Goal: Transaction & Acquisition: Purchase product/service

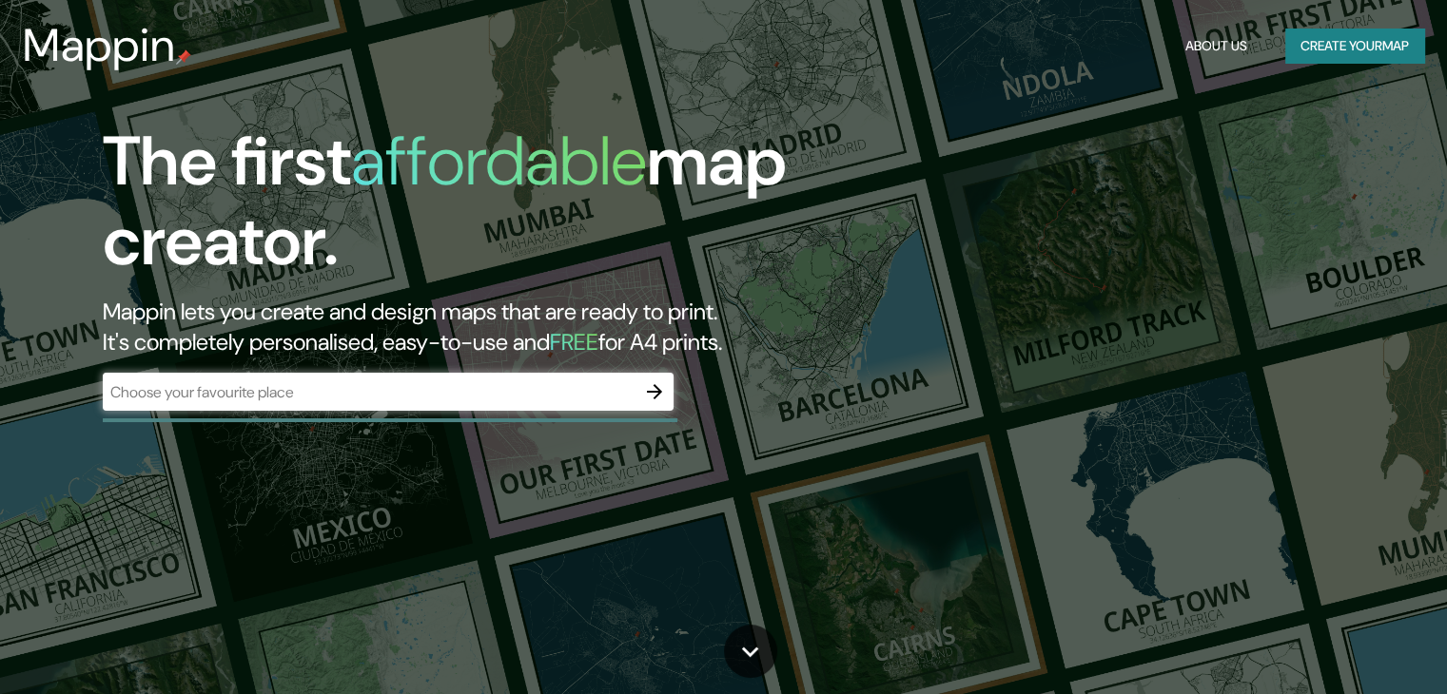
click at [1294, 47] on button "Create your map" at bounding box center [1354, 46] width 139 height 35
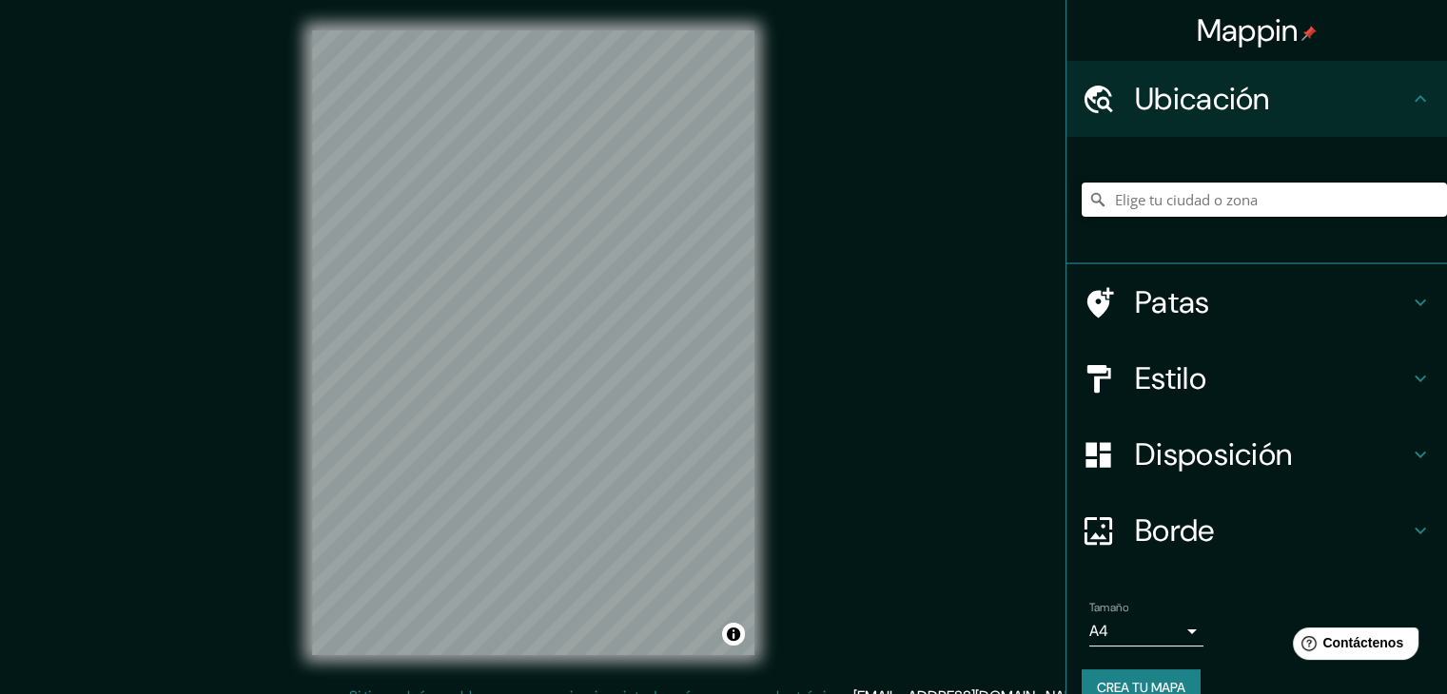
click at [1168, 210] on input "Elige tu ciudad o zona" at bounding box center [1264, 200] width 365 height 34
click at [1152, 199] on input "Icaraí, 24230, [GEOGRAPHIC_DATA], [GEOGRAPHIC_DATA], [GEOGRAPHIC_DATA]" at bounding box center [1264, 200] width 365 height 34
type input "Ica, [GEOGRAPHIC_DATA], [GEOGRAPHIC_DATA]"
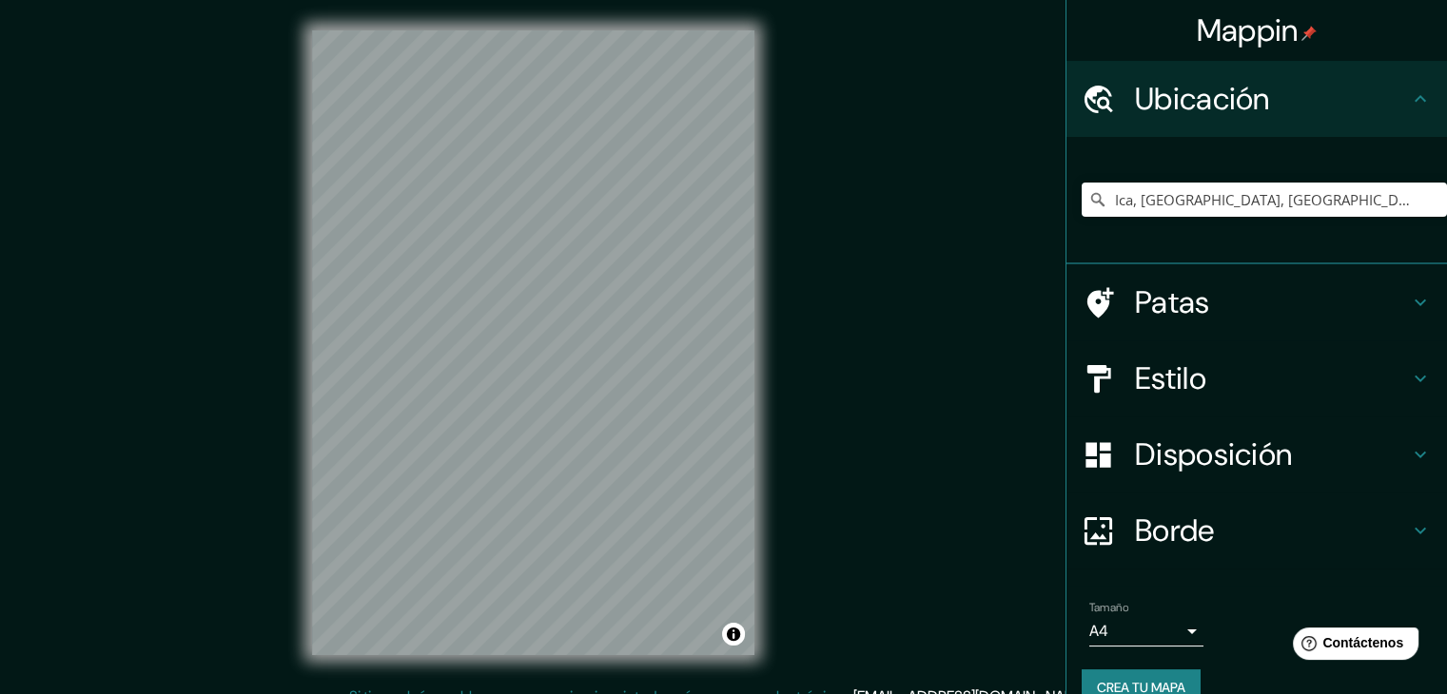
click at [1181, 375] on font "Estilo" at bounding box center [1170, 379] width 71 height 40
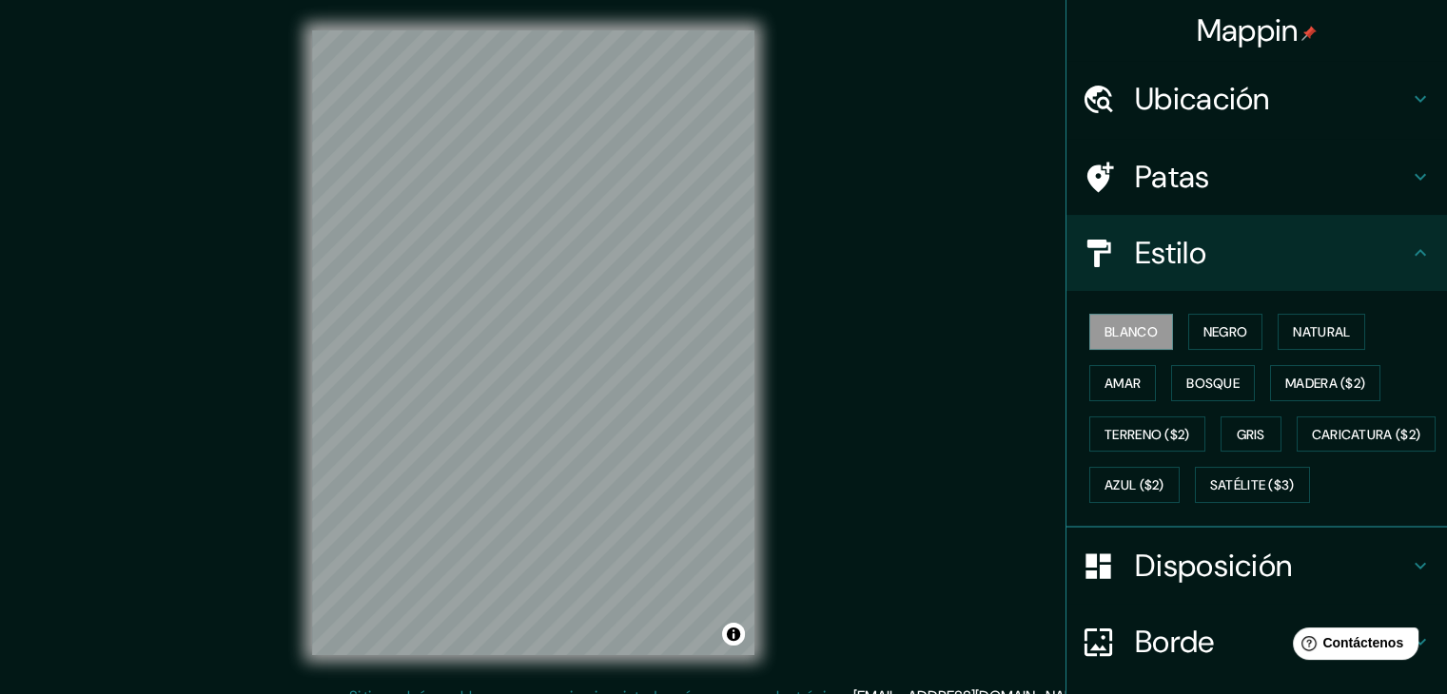
click at [1183, 237] on font "Estilo" at bounding box center [1170, 253] width 71 height 40
click at [1188, 318] on button "Negro" at bounding box center [1225, 332] width 75 height 36
click at [1309, 323] on font "Natural" at bounding box center [1321, 331] width 57 height 17
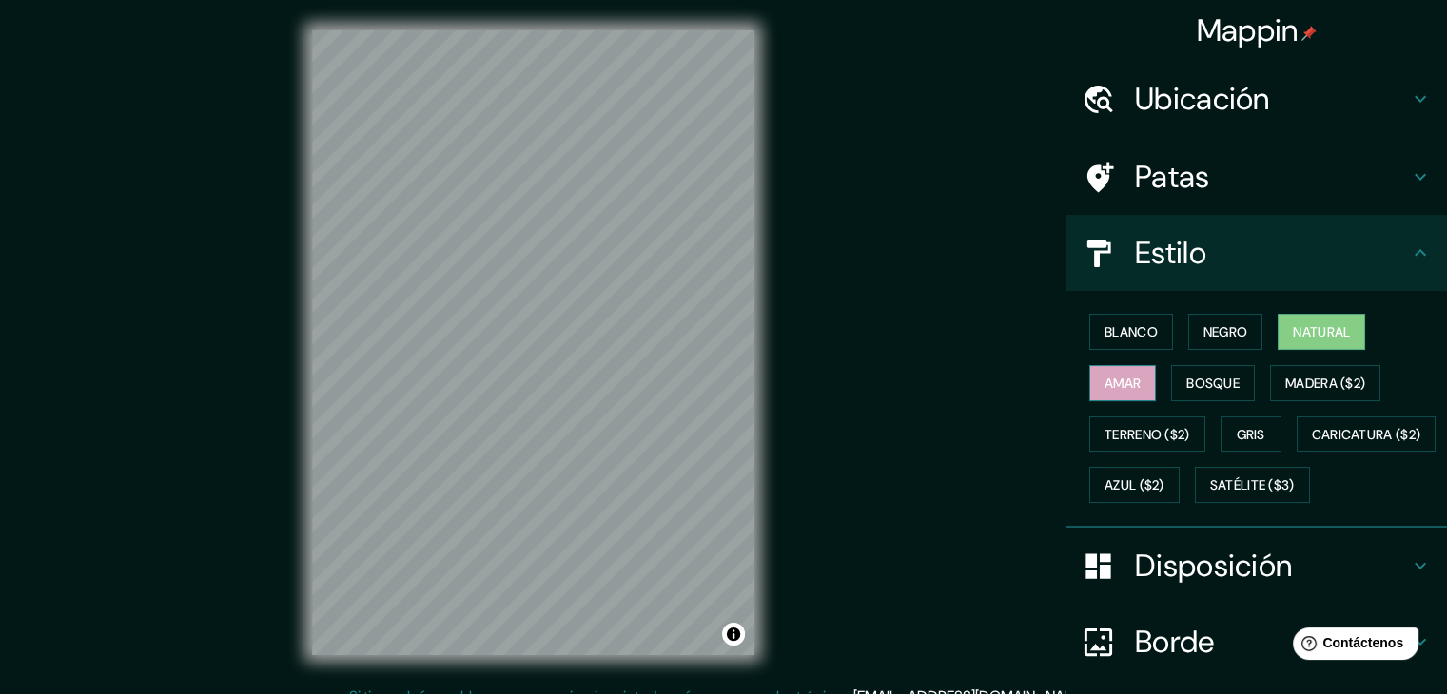
click at [1114, 371] on font "Amar" at bounding box center [1122, 383] width 36 height 25
click at [1186, 375] on font "Bosque" at bounding box center [1212, 383] width 53 height 17
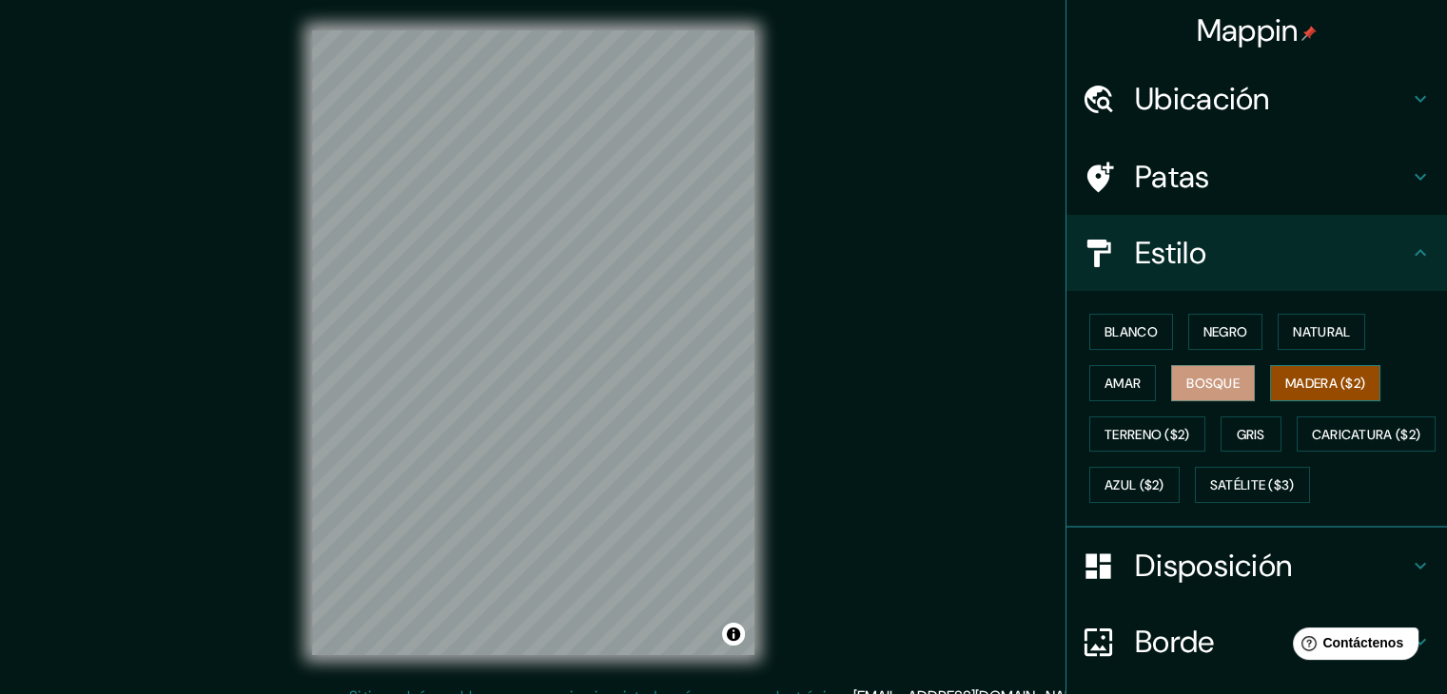
click at [1285, 380] on font "Madera ($2)" at bounding box center [1325, 383] width 80 height 17
click at [595, 30] on div at bounding box center [533, 30] width 442 height 0
click at [601, 274] on div at bounding box center [602, 274] width 15 height 15
drag, startPoint x: 601, startPoint y: 274, endPoint x: 613, endPoint y: 312, distance: 39.7
click at [613, 308] on div at bounding box center [610, 300] width 15 height 15
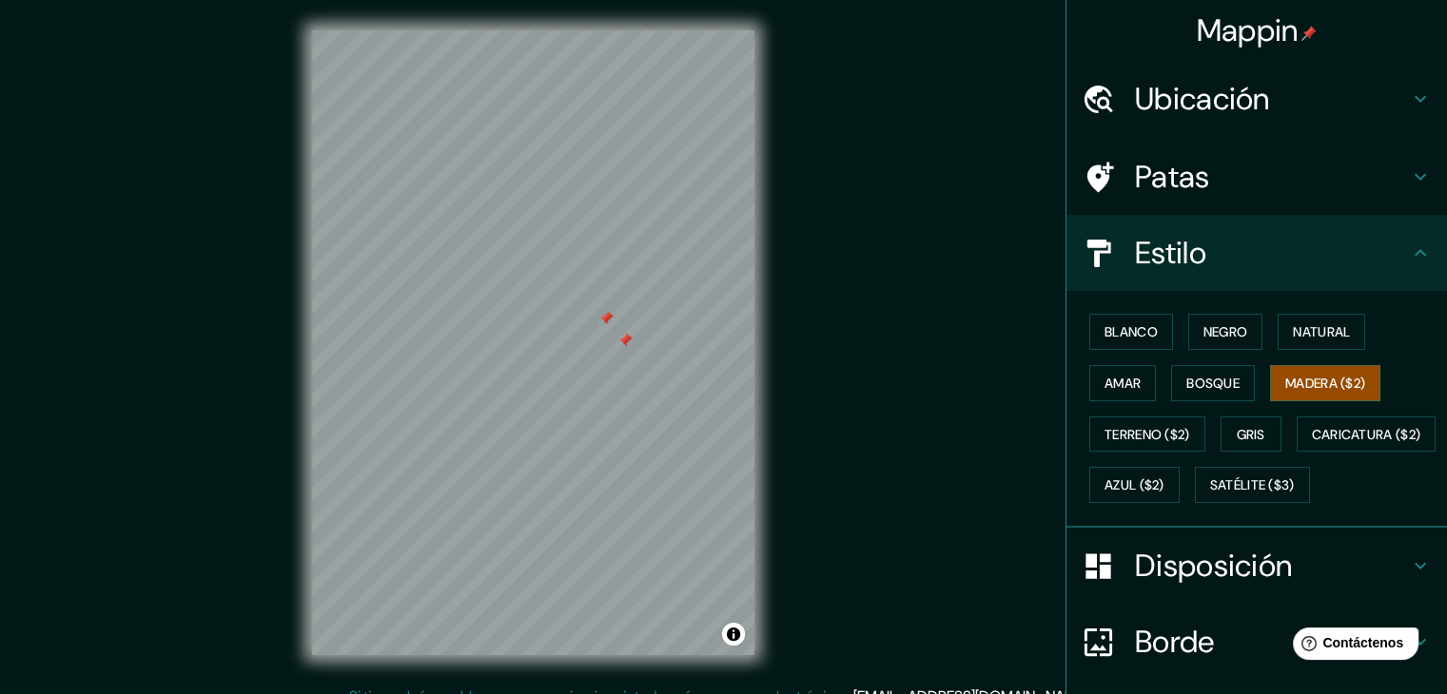
click at [605, 315] on div at bounding box center [605, 318] width 15 height 15
click at [625, 341] on div at bounding box center [624, 340] width 15 height 15
drag, startPoint x: 1132, startPoint y: 434, endPoint x: 1148, endPoint y: 438, distance: 16.6
click at [1132, 433] on font "Terreno ($2)" at bounding box center [1147, 434] width 86 height 17
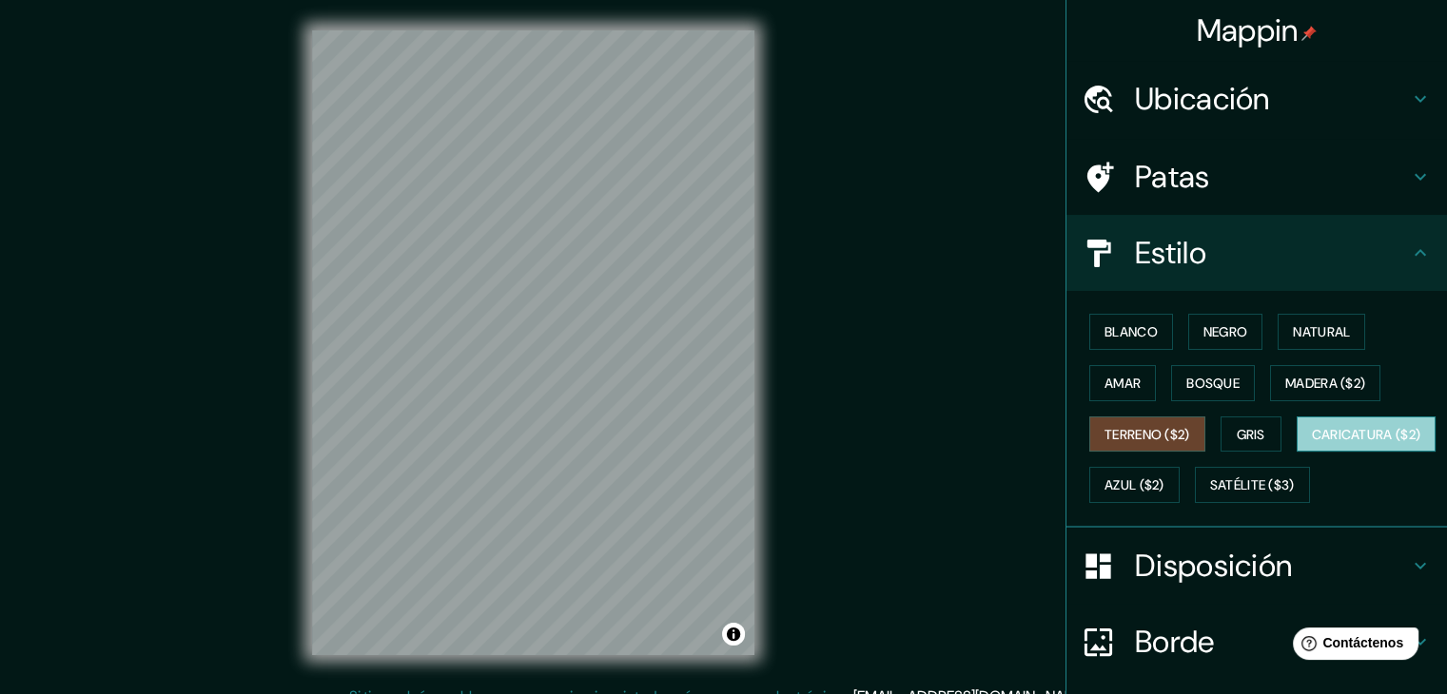
click at [1312, 443] on font "Caricatura ($2)" at bounding box center [1366, 434] width 109 height 17
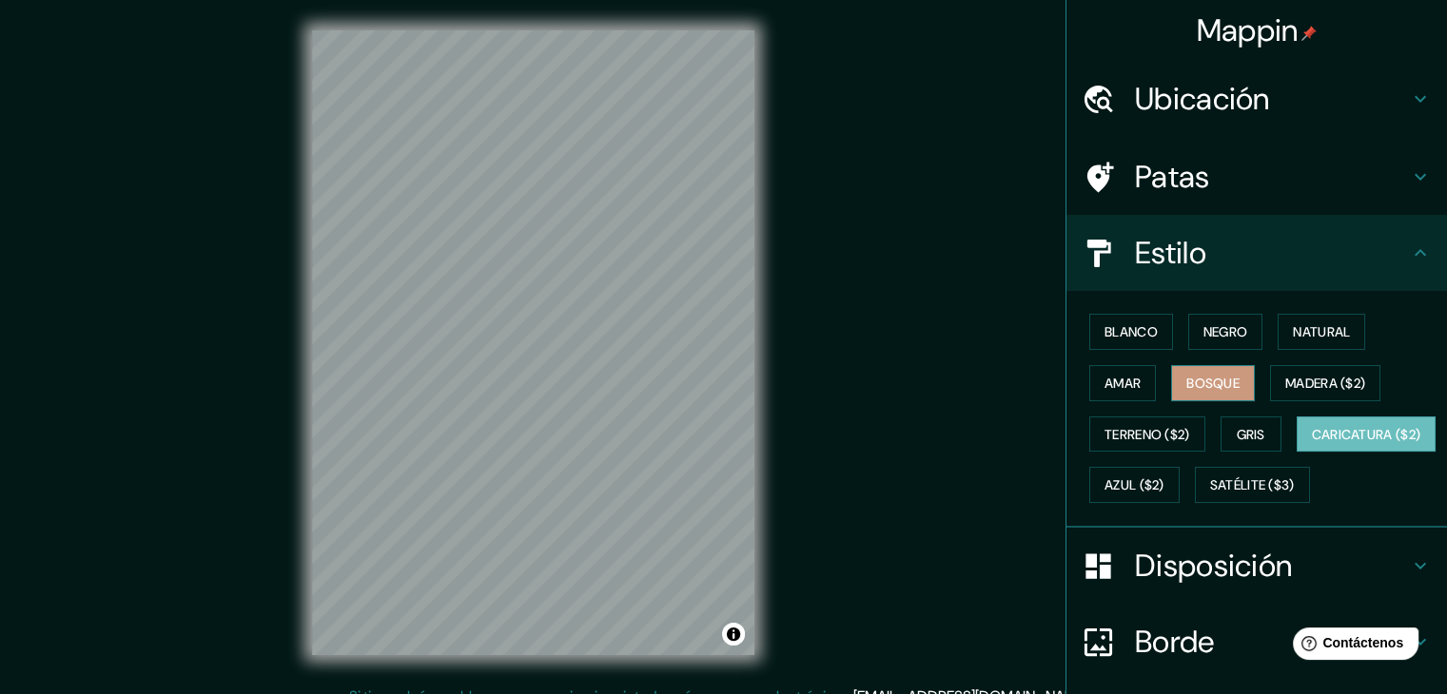
click at [1198, 378] on font "Bosque" at bounding box center [1212, 383] width 53 height 17
click at [1335, 381] on font "Madera ($2)" at bounding box center [1325, 383] width 80 height 17
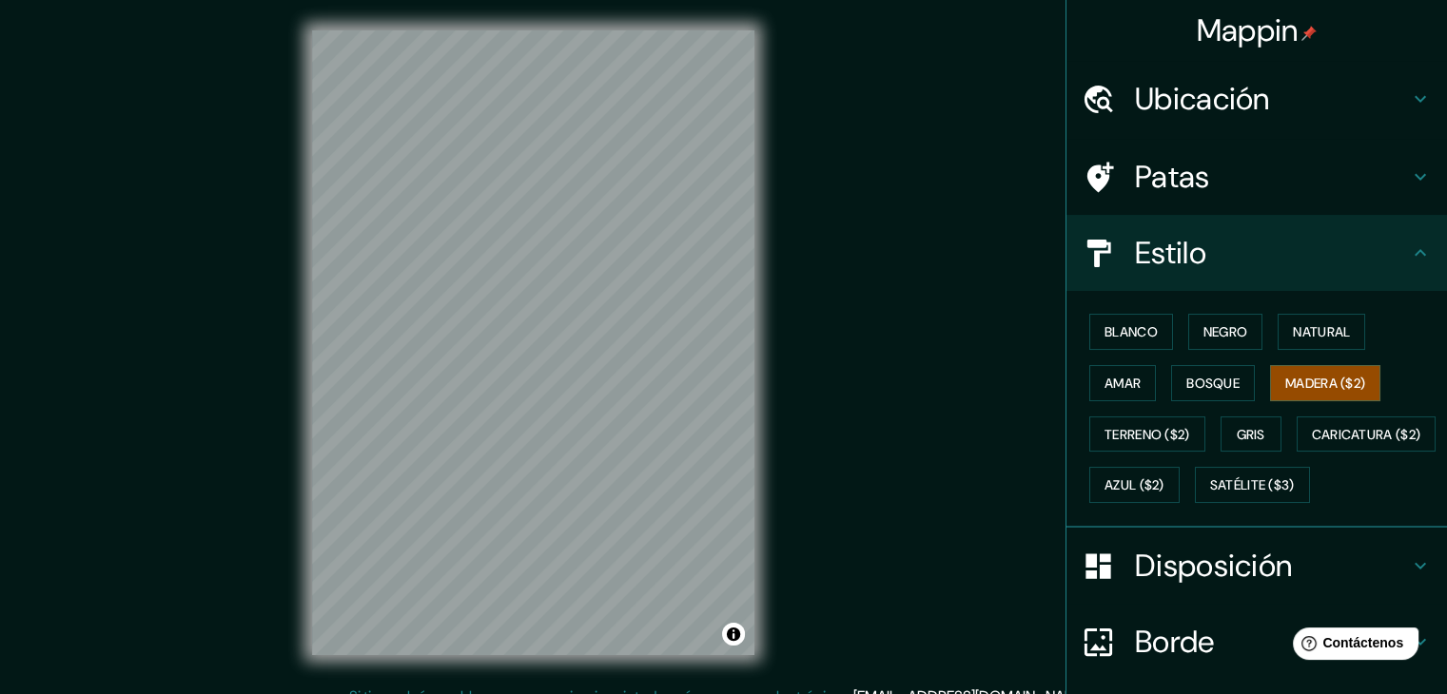
scroll to position [22, 0]
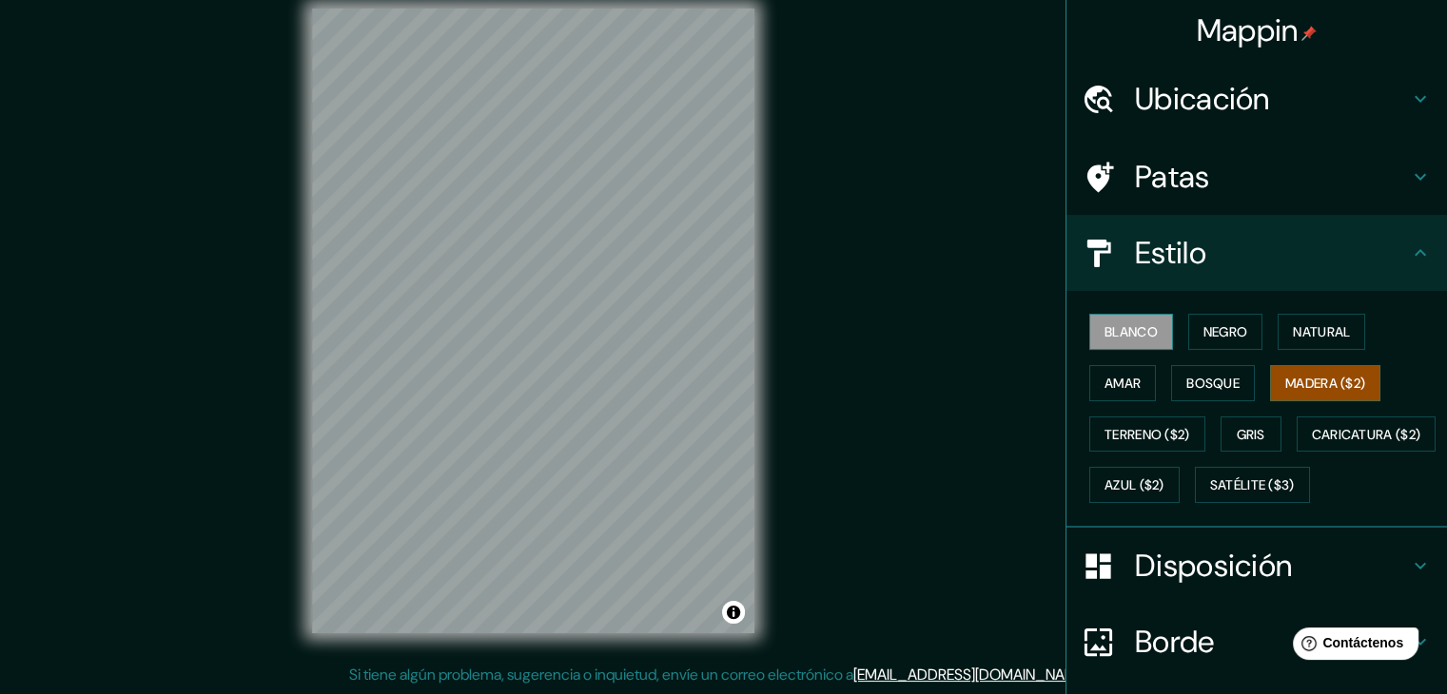
click at [1153, 336] on button "Blanco" at bounding box center [1131, 332] width 84 height 36
click at [1203, 324] on font "Negro" at bounding box center [1225, 331] width 45 height 17
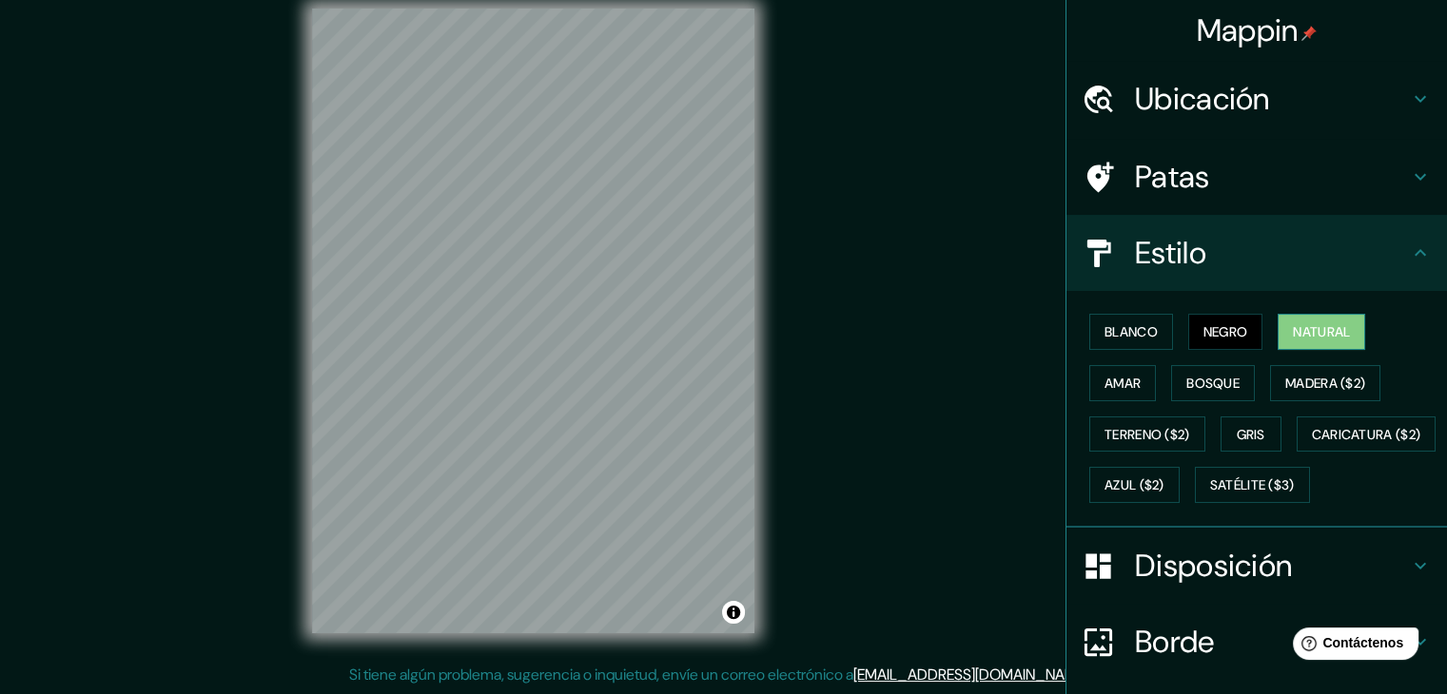
click at [1312, 338] on font "Natural" at bounding box center [1321, 331] width 57 height 17
click at [1108, 390] on font "Amar" at bounding box center [1122, 383] width 36 height 25
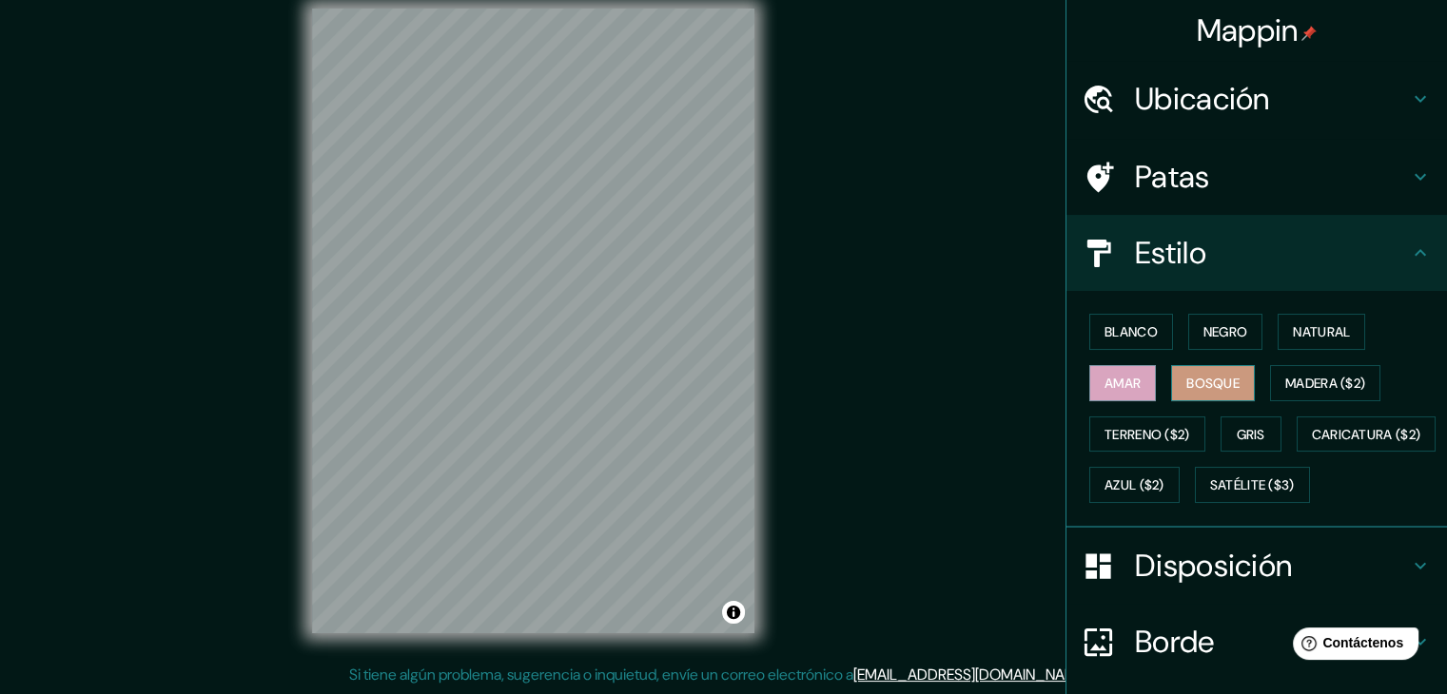
click at [1200, 381] on font "Bosque" at bounding box center [1212, 383] width 53 height 17
click at [1312, 342] on font "Natural" at bounding box center [1321, 332] width 57 height 25
click at [1196, 167] on h4 "Patas" at bounding box center [1272, 177] width 274 height 38
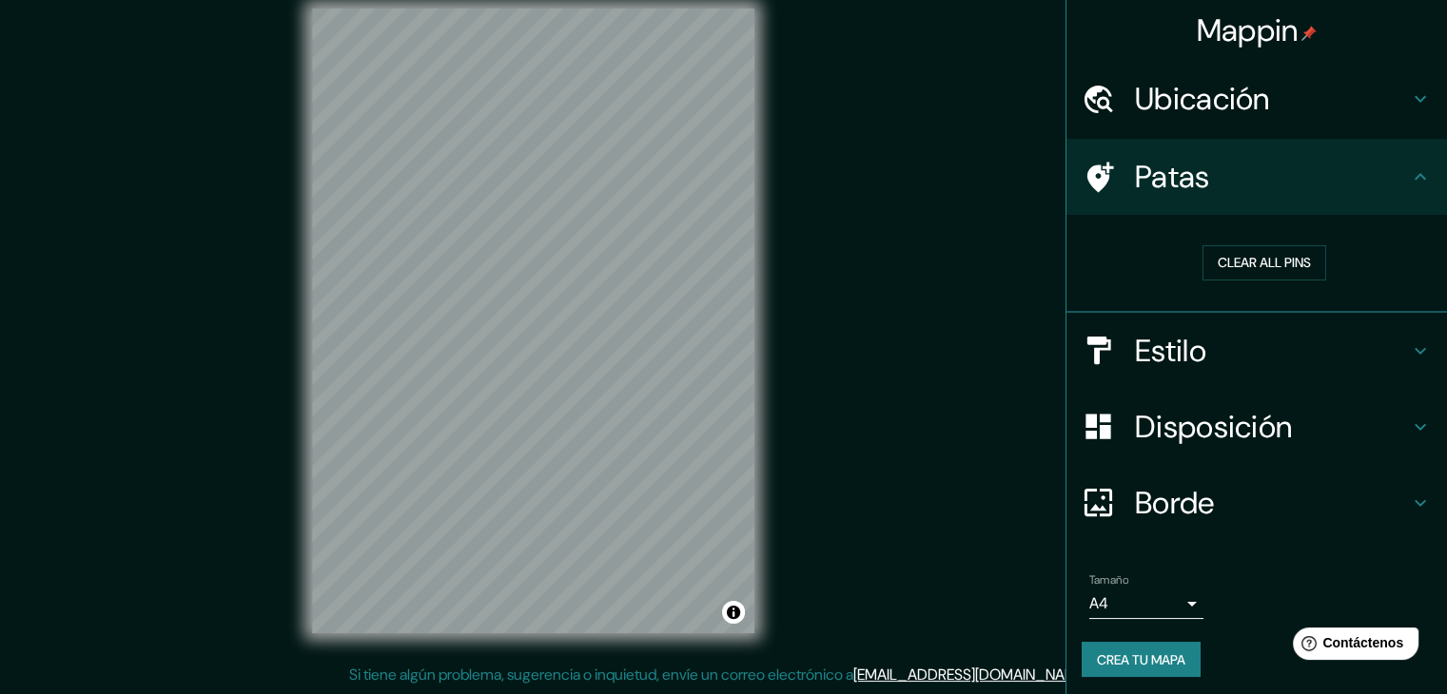
click at [1235, 182] on h4 "Patas" at bounding box center [1272, 177] width 274 height 38
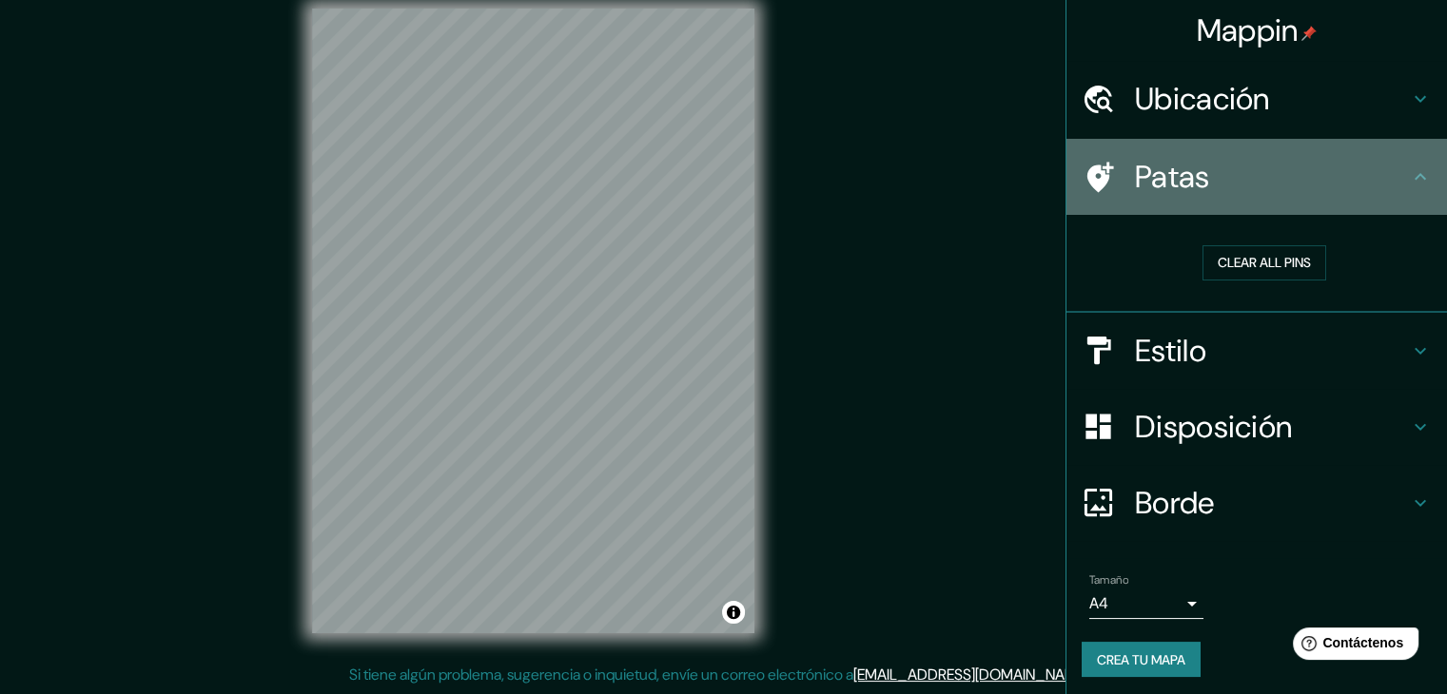
click at [1415, 171] on icon at bounding box center [1420, 177] width 23 height 23
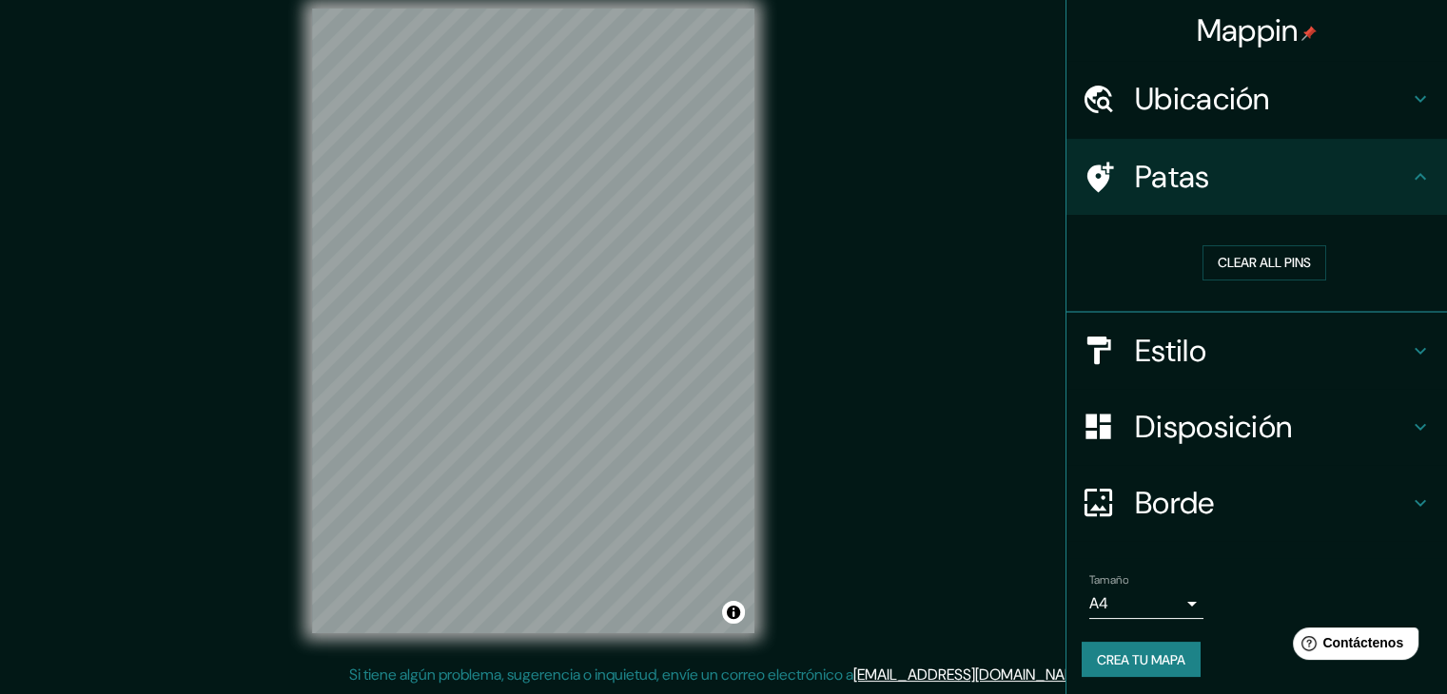
scroll to position [4, 0]
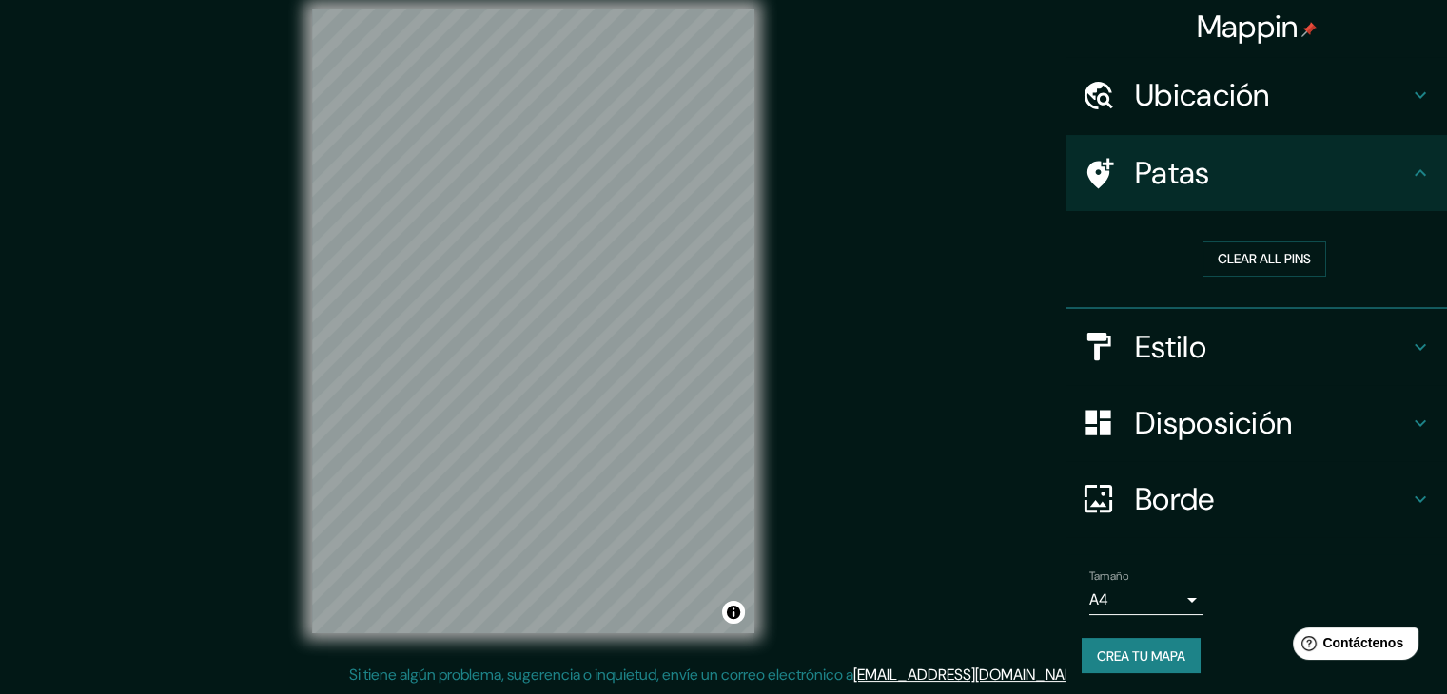
click at [1207, 473] on div "Borde" at bounding box center [1256, 499] width 381 height 76
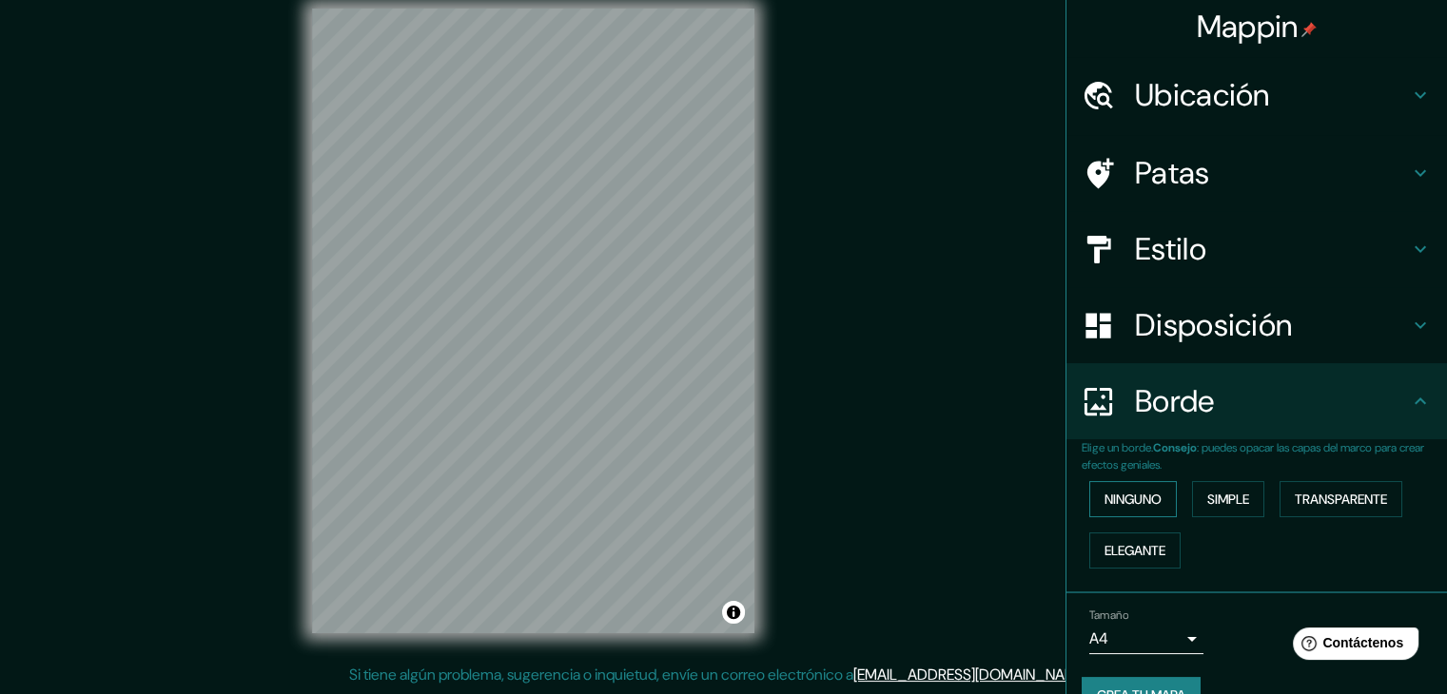
click at [1111, 485] on button "Ninguno" at bounding box center [1133, 499] width 88 height 36
click at [1218, 508] on font "Simple" at bounding box center [1228, 499] width 42 height 25
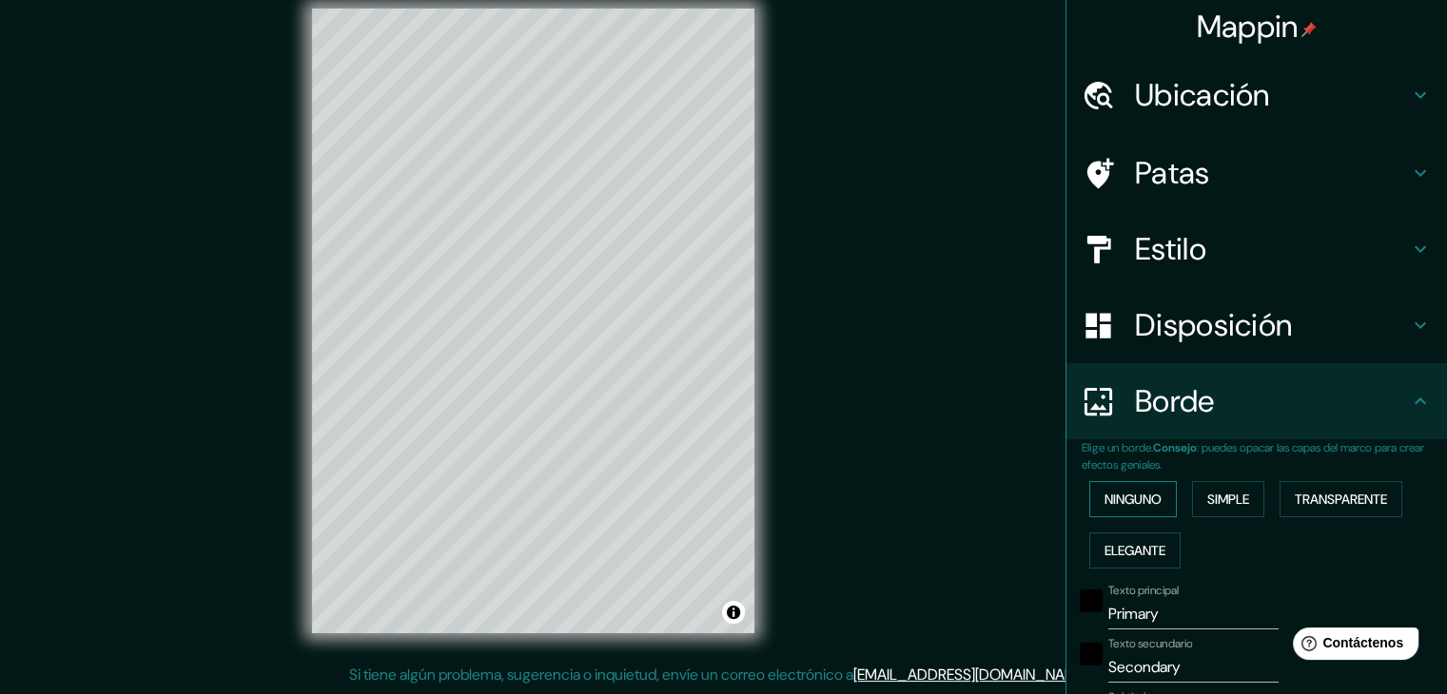
click at [1145, 508] on font "Ninguno" at bounding box center [1132, 499] width 57 height 25
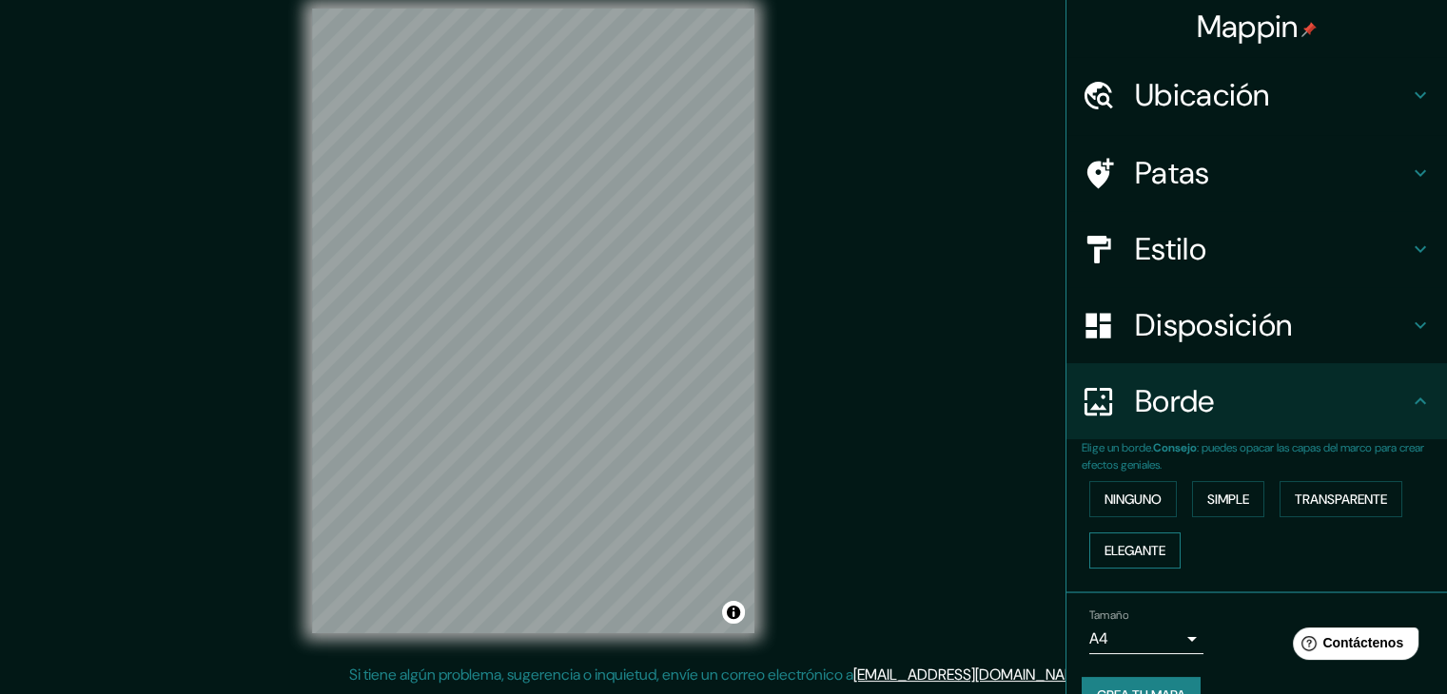
click at [1143, 543] on font "Elegante" at bounding box center [1134, 550] width 61 height 17
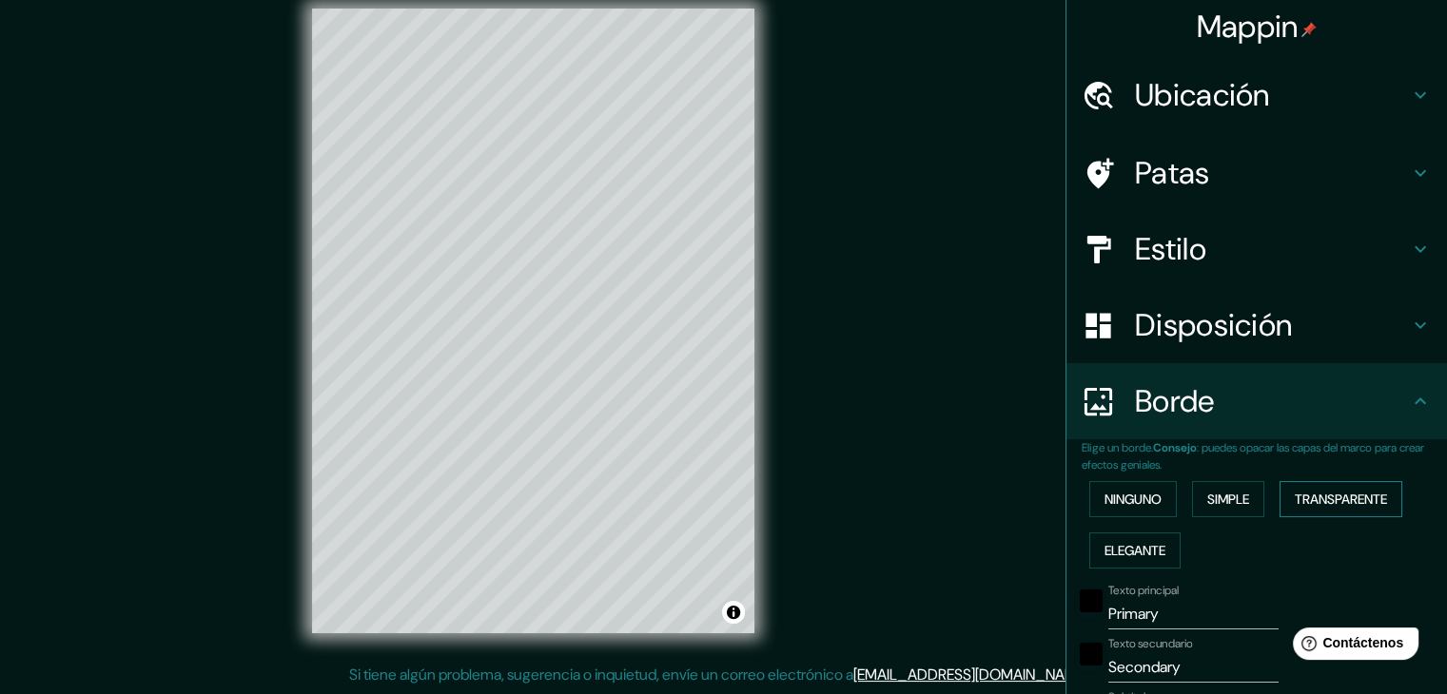
click at [1340, 511] on button "Transparente" at bounding box center [1340, 499] width 123 height 36
click at [1134, 499] on font "Ninguno" at bounding box center [1132, 499] width 57 height 17
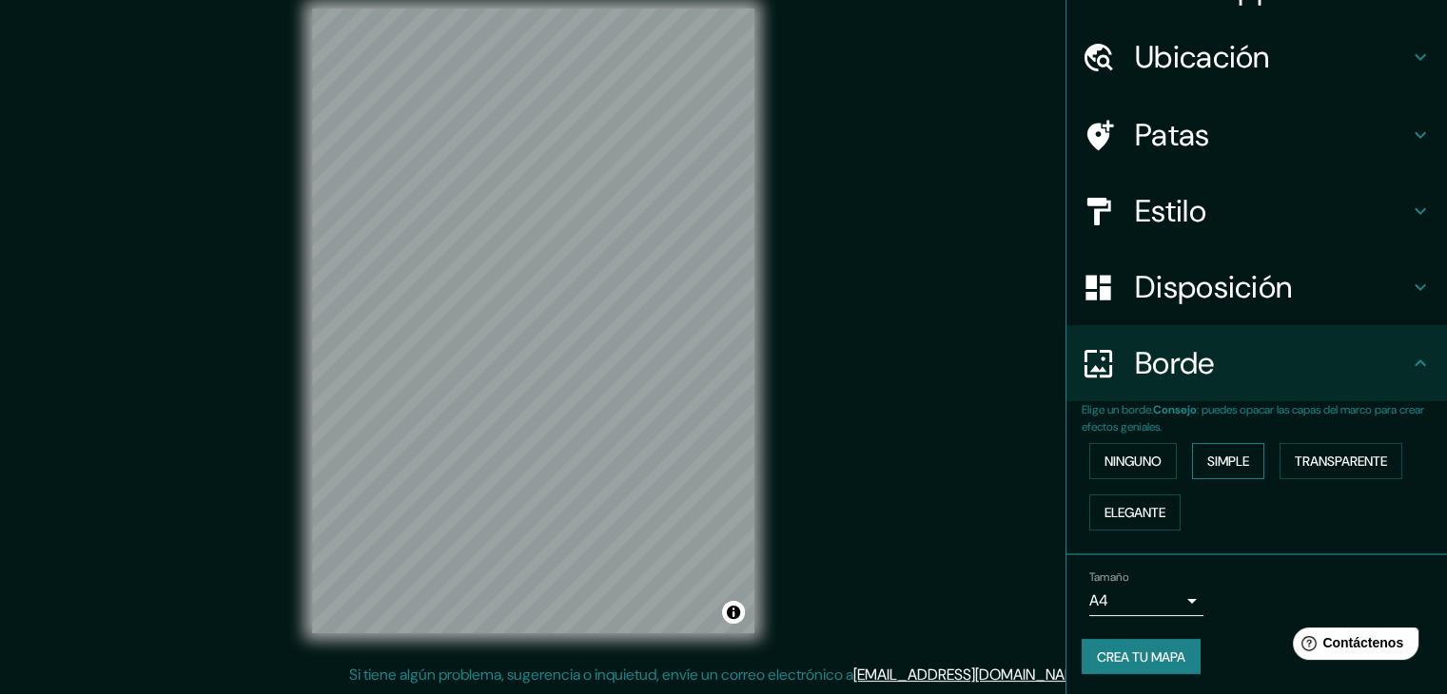
scroll to position [43, 0]
click at [1166, 600] on body "Mappin Ubicación Ica, [GEOGRAPHIC_DATA], [GEOGRAPHIC_DATA] Icaraí 24230, [GEOGR…" at bounding box center [723, 325] width 1447 height 694
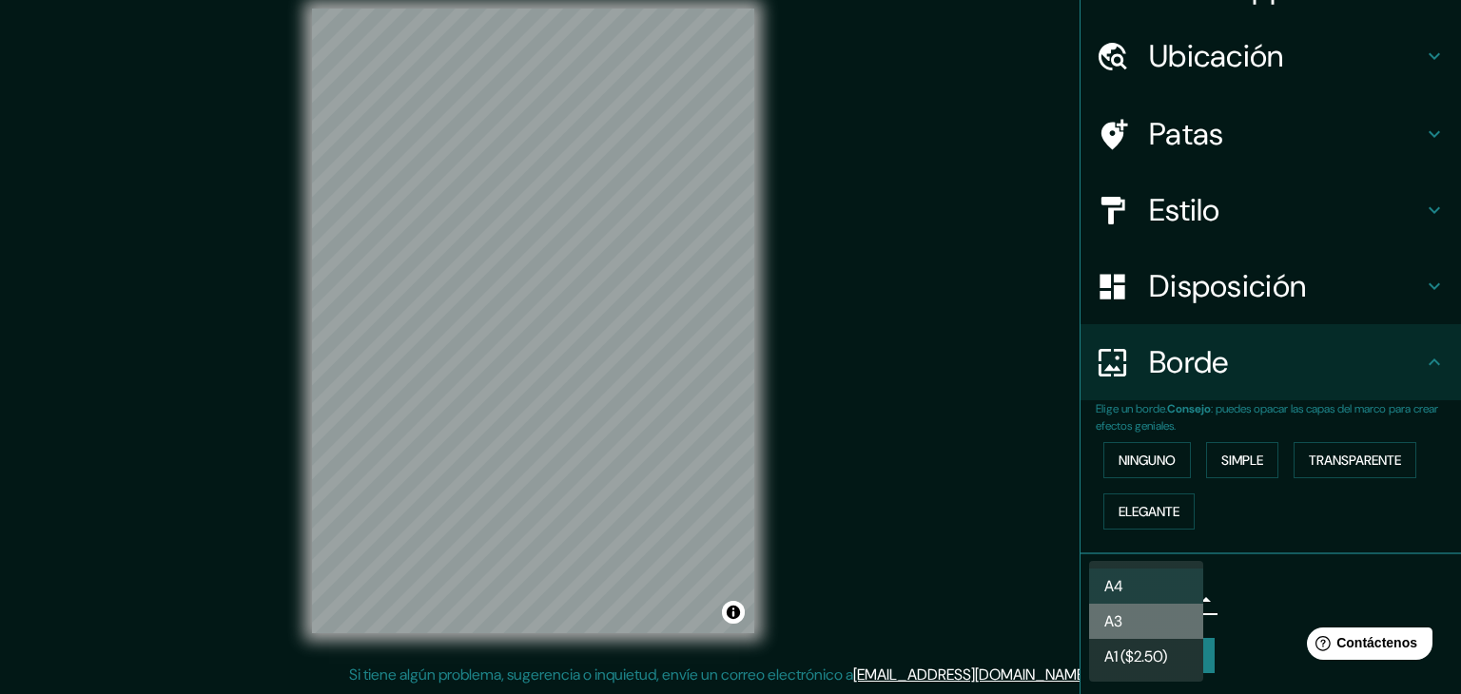
click at [1157, 623] on li "A3" at bounding box center [1146, 621] width 114 height 35
type input "a4"
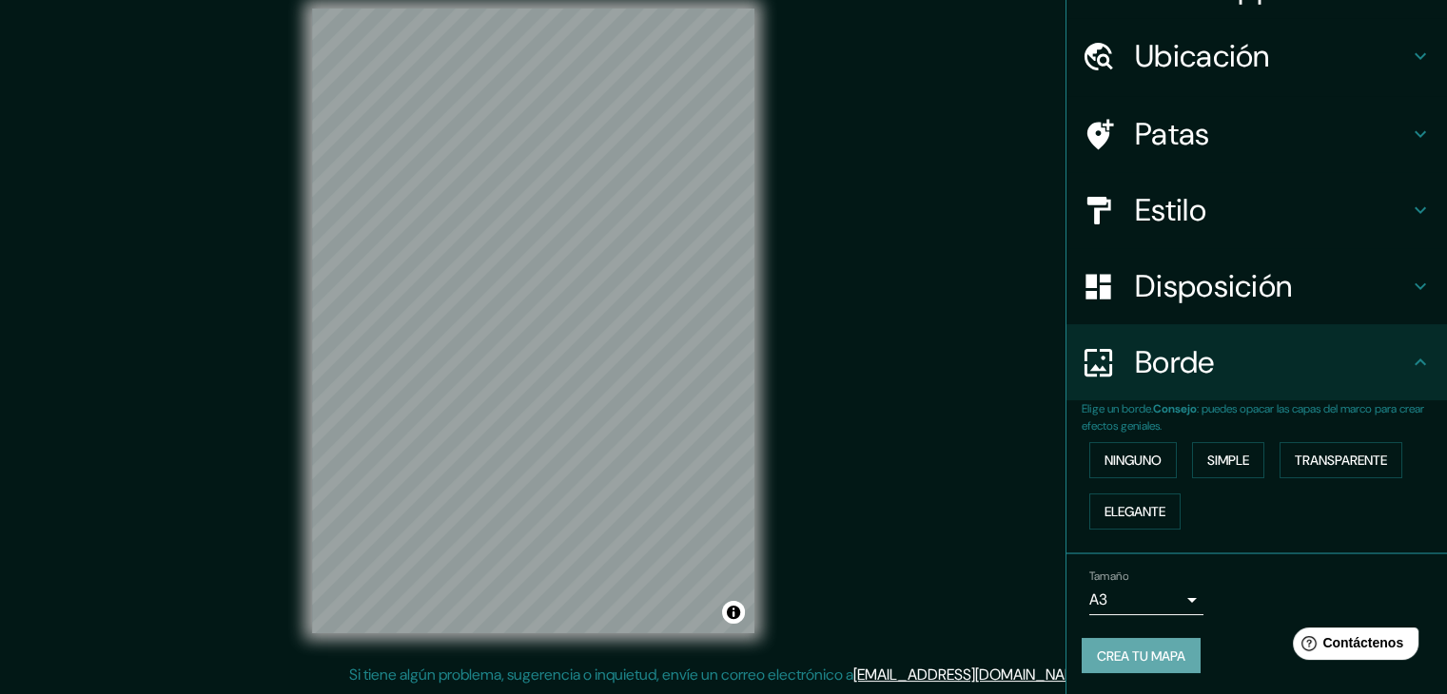
click at [1153, 660] on font "Crea tu mapa" at bounding box center [1141, 656] width 88 height 17
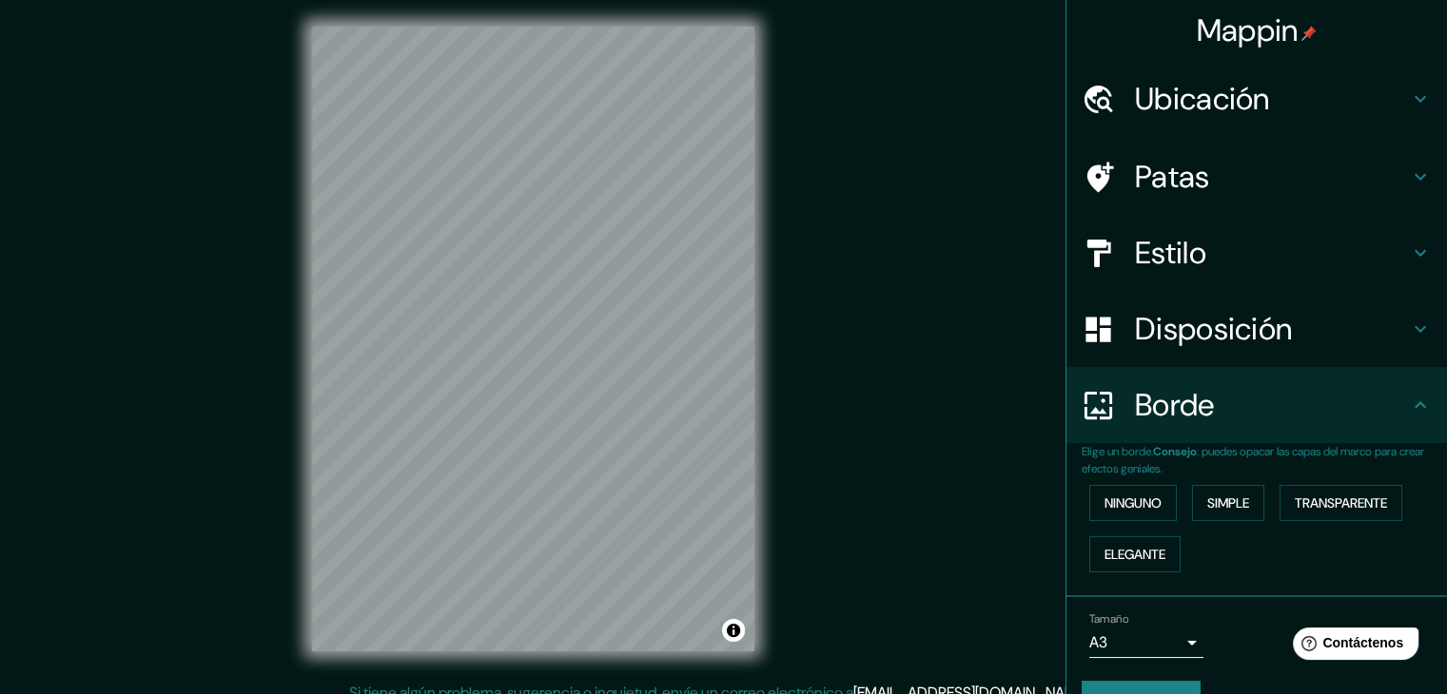
scroll to position [0, 0]
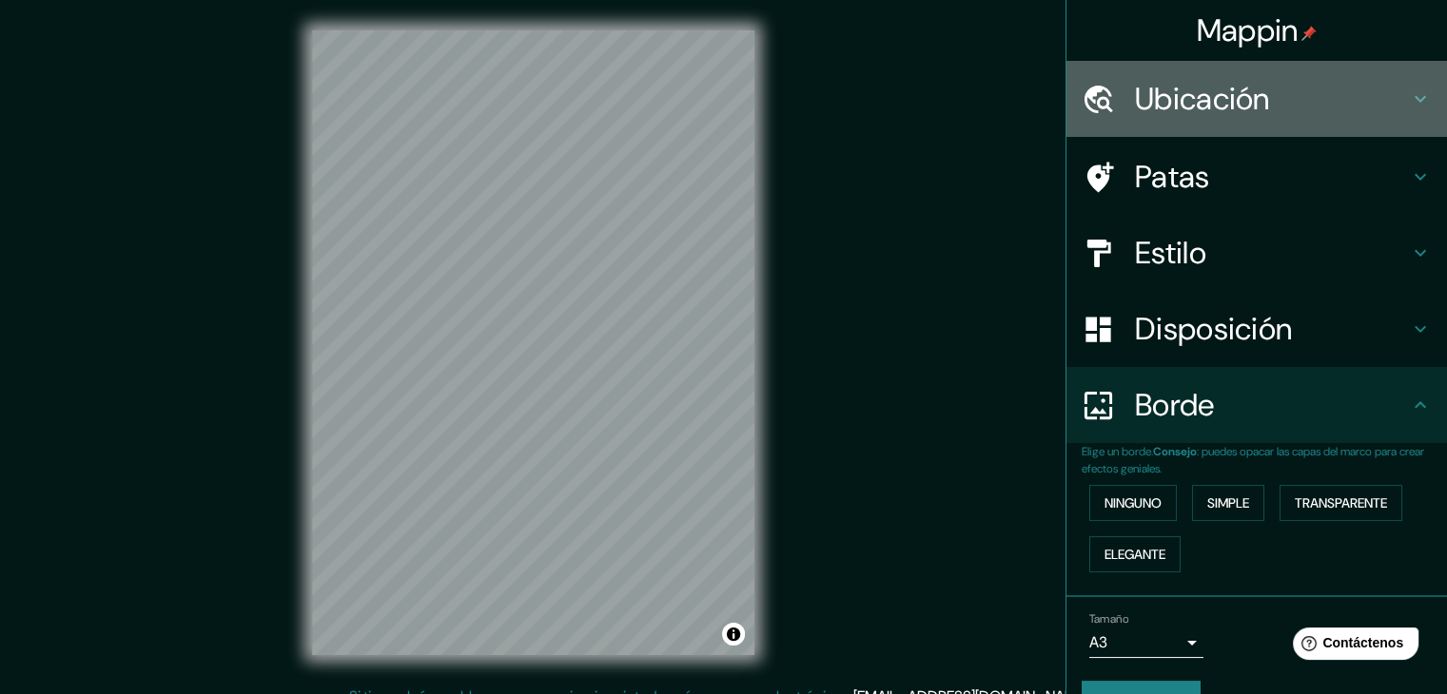
click at [1381, 100] on h4 "Ubicación" at bounding box center [1272, 99] width 274 height 38
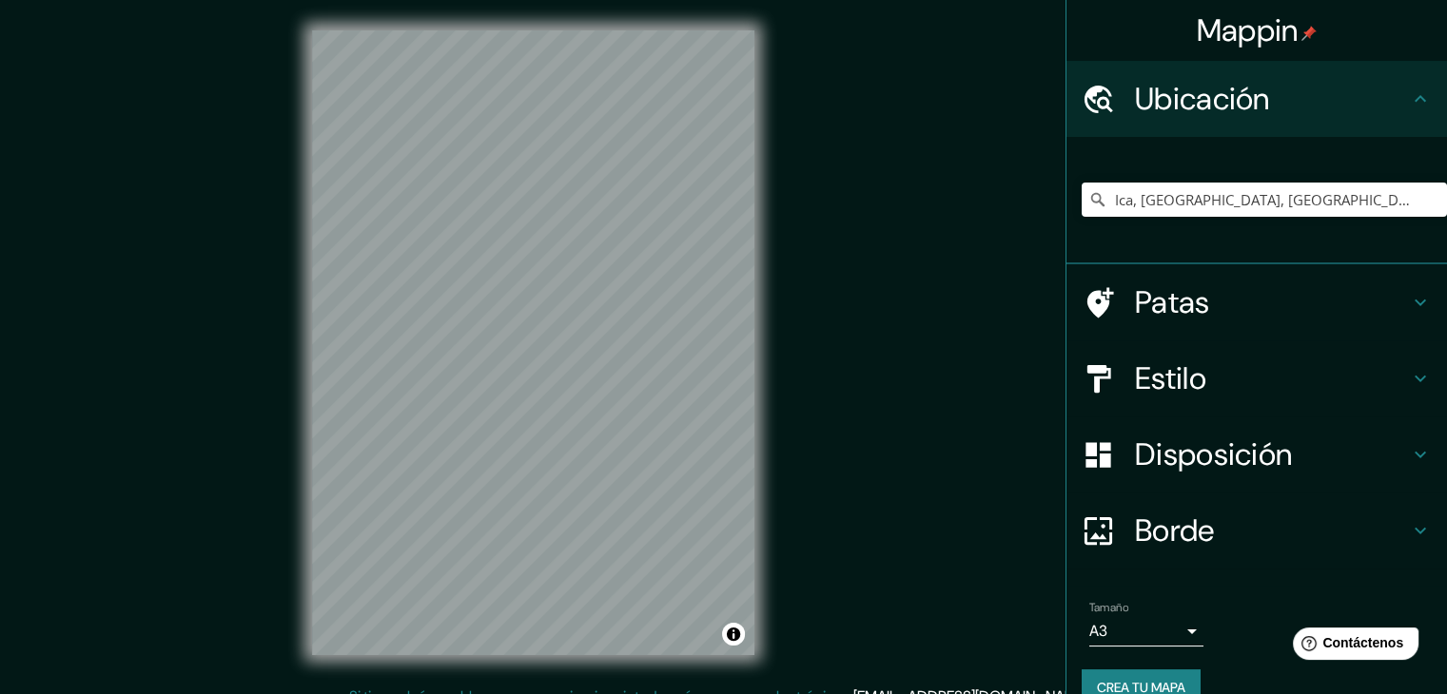
click at [1385, 106] on h4 "Ubicación" at bounding box center [1272, 99] width 274 height 38
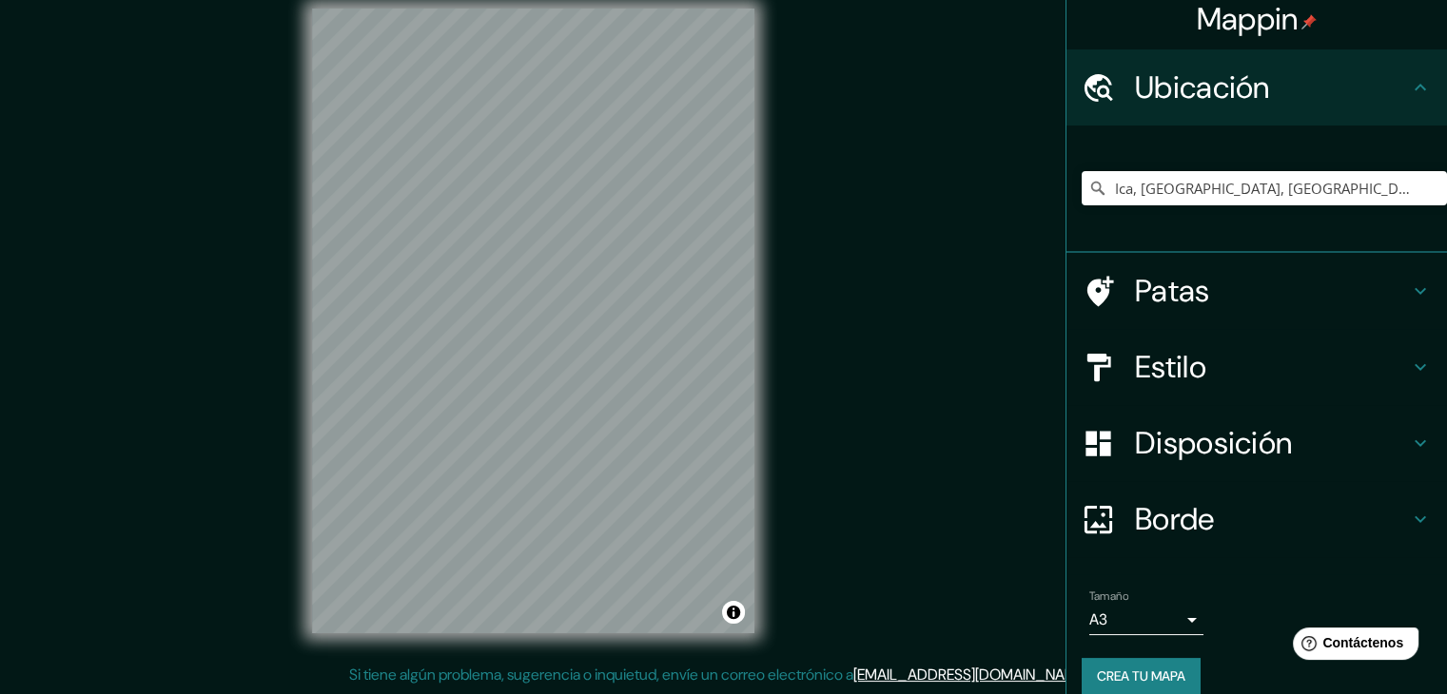
scroll to position [33, 0]
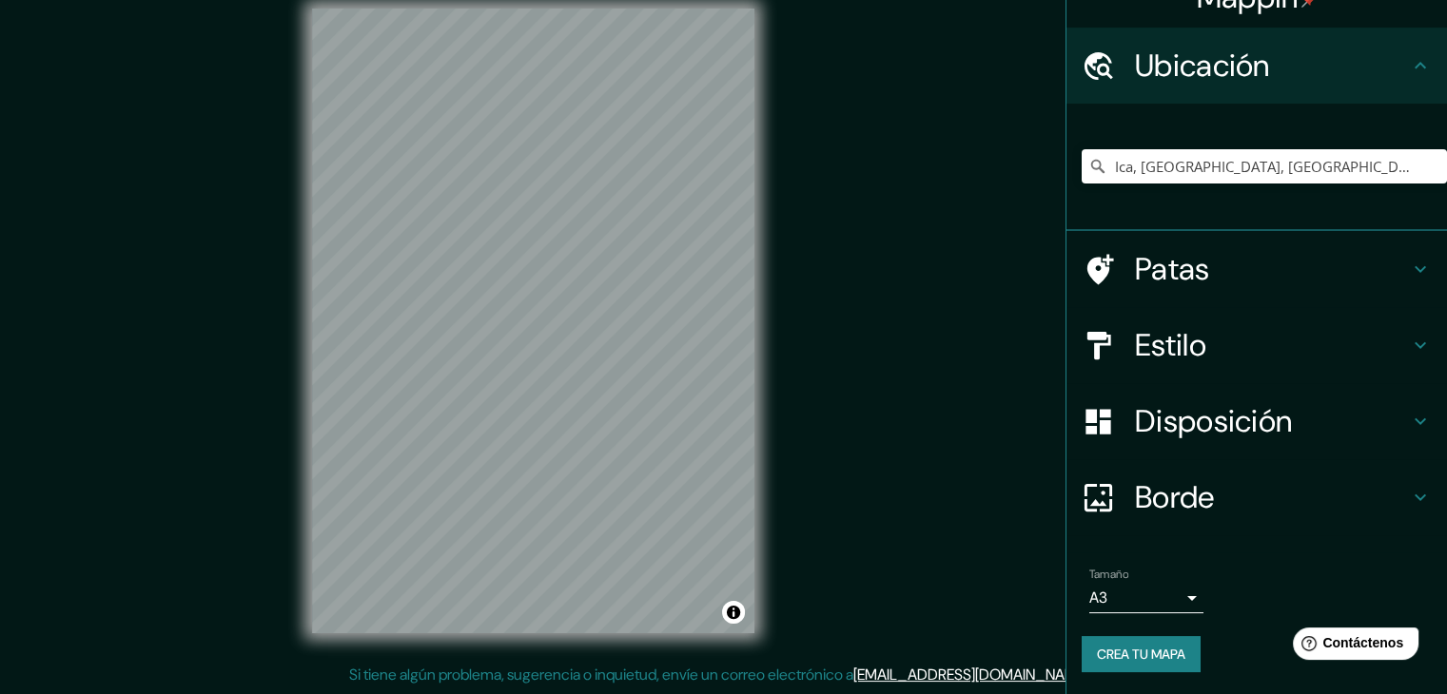
click at [1158, 659] on font "Crea tu mapa" at bounding box center [1141, 654] width 88 height 17
click at [1244, 486] on h4 "Borde" at bounding box center [1272, 497] width 274 height 38
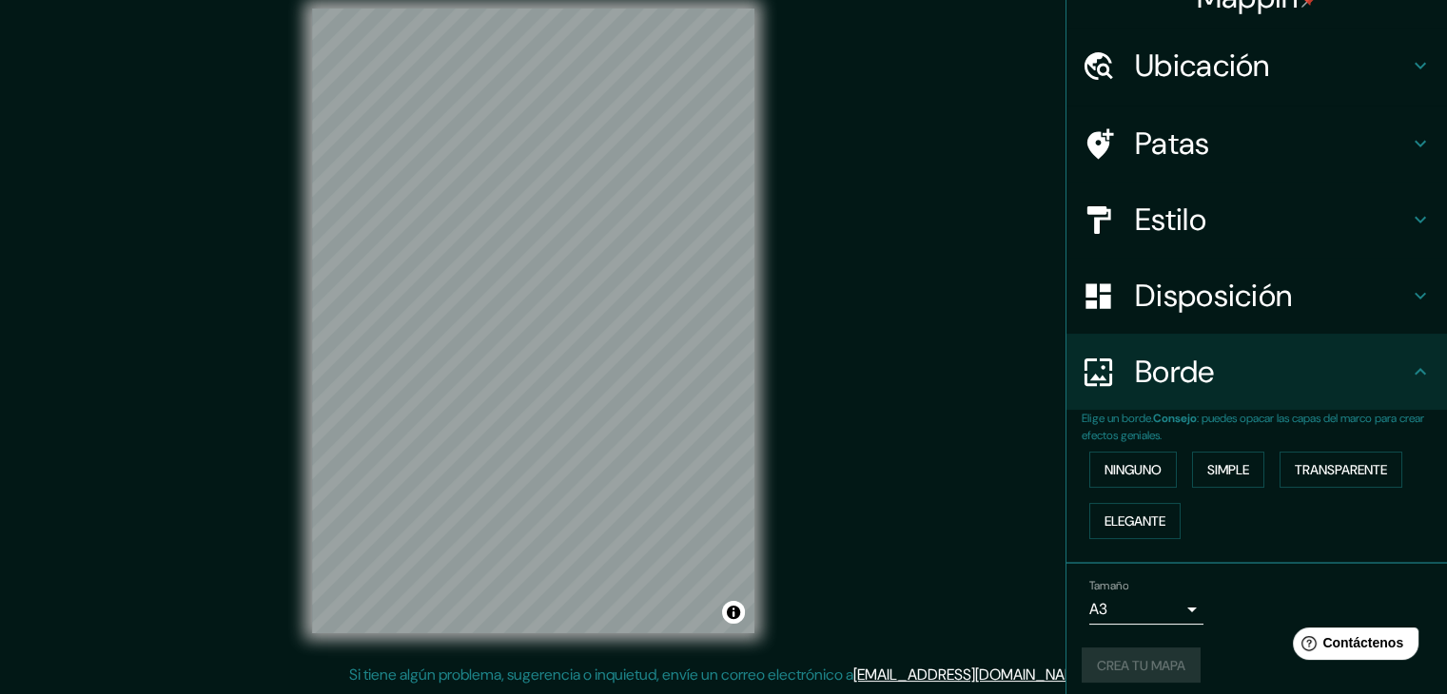
click at [1321, 372] on h4 "Borde" at bounding box center [1272, 372] width 274 height 38
click at [1350, 322] on div "Disposición" at bounding box center [1256, 296] width 381 height 76
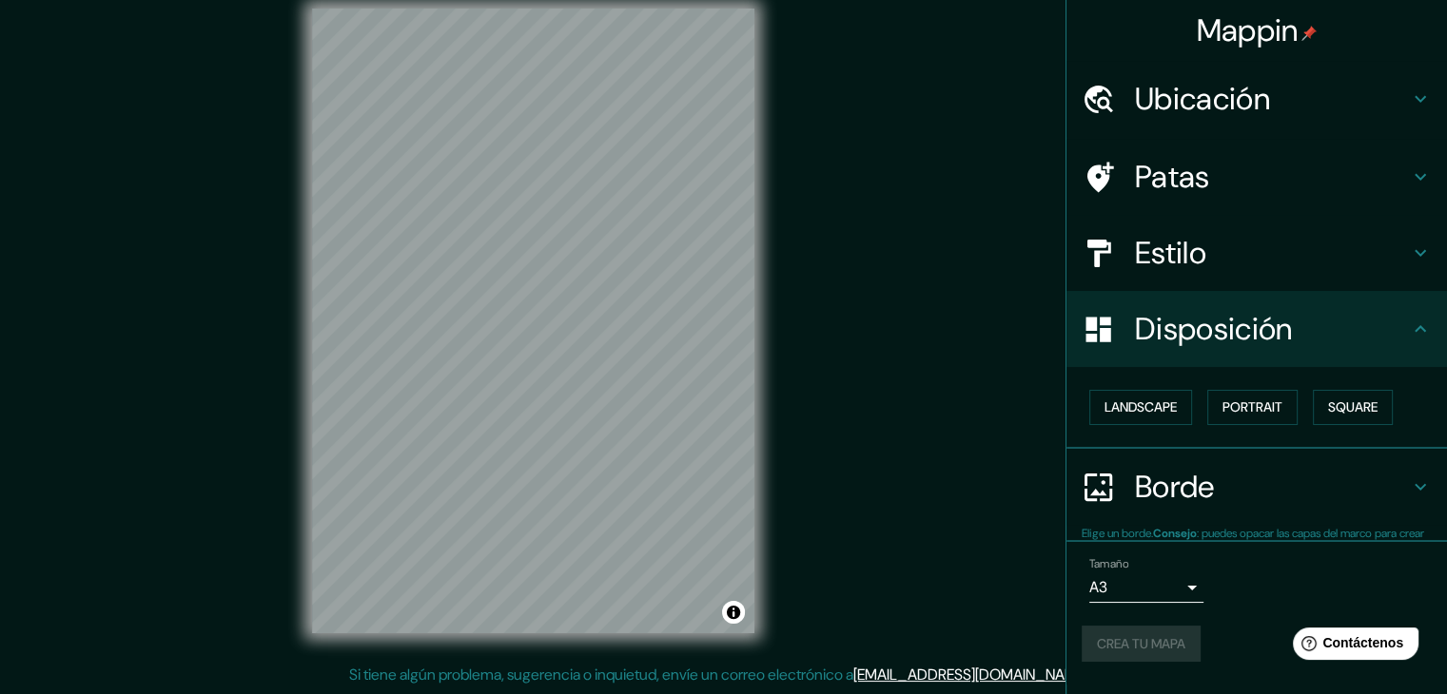
scroll to position [0, 0]
click at [1364, 321] on h4 "Disposición" at bounding box center [1272, 329] width 274 height 38
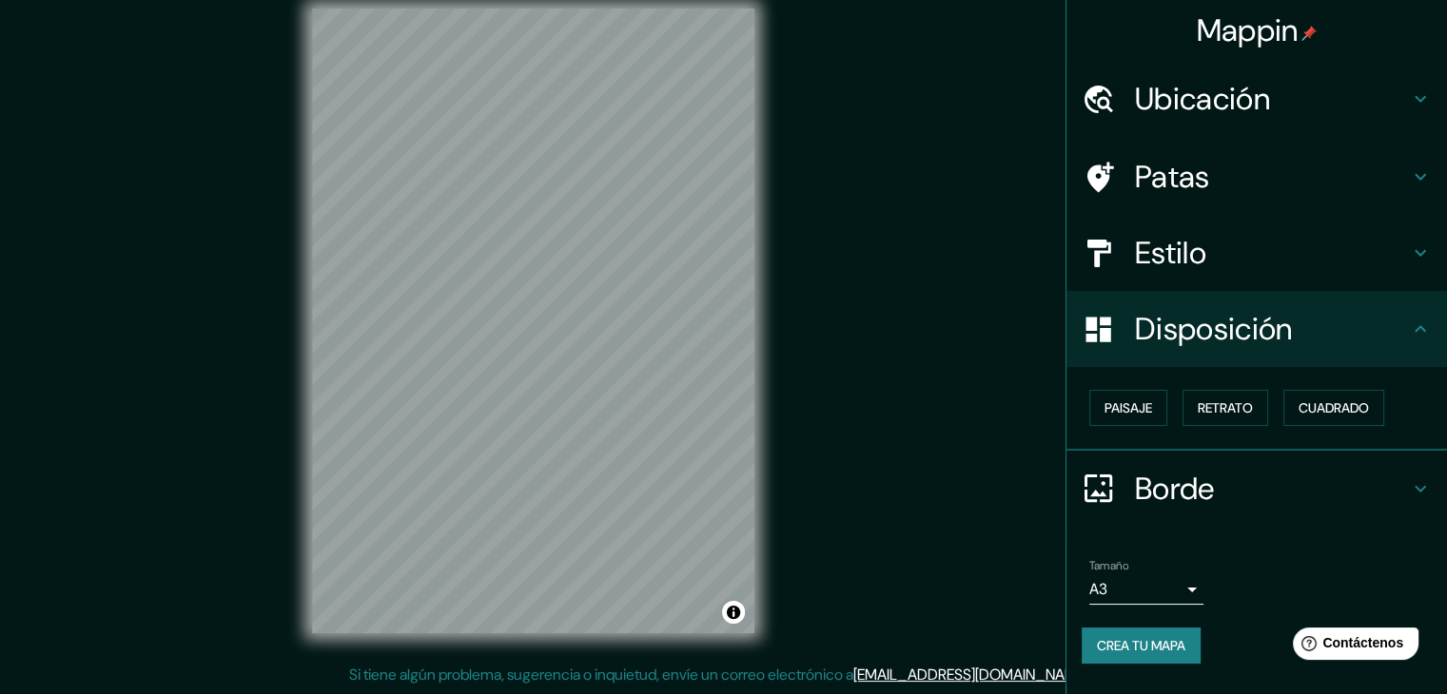
click at [1426, 318] on icon at bounding box center [1420, 329] width 23 height 23
click at [1416, 331] on icon at bounding box center [1420, 329] width 23 height 23
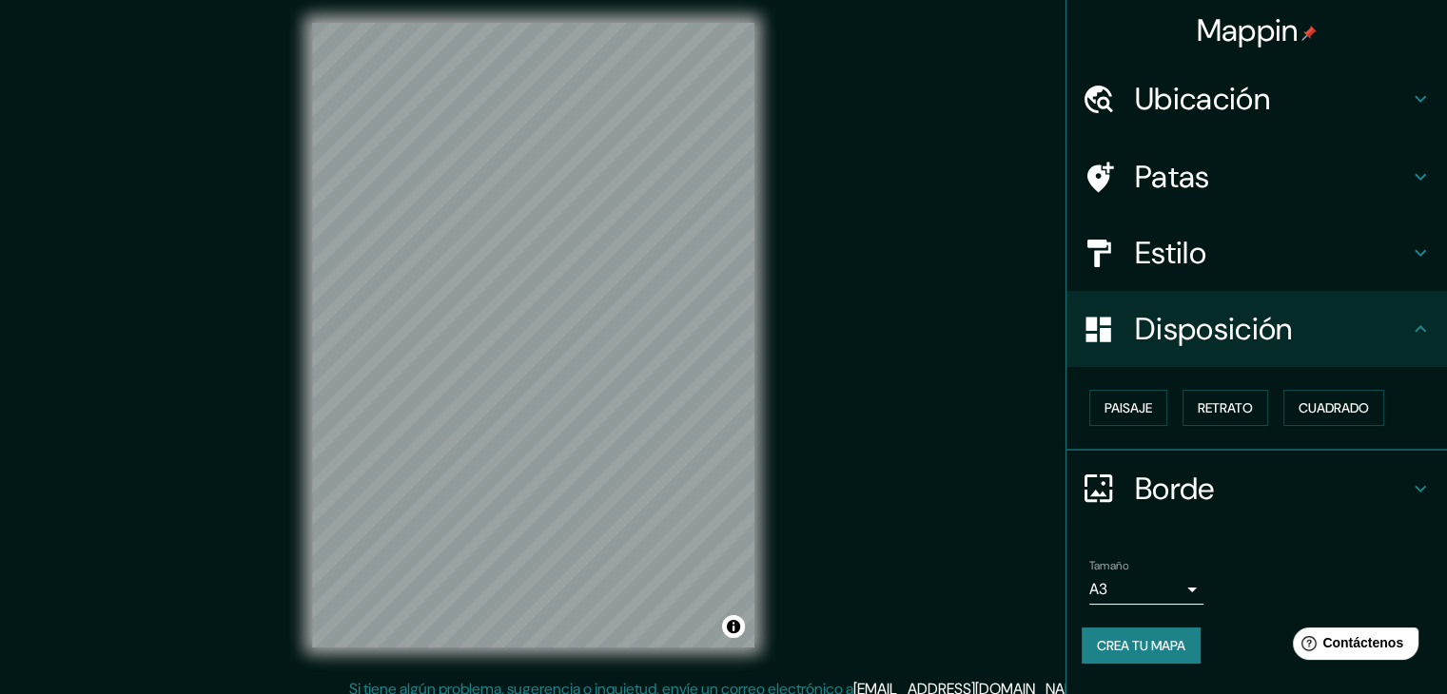
scroll to position [22, 0]
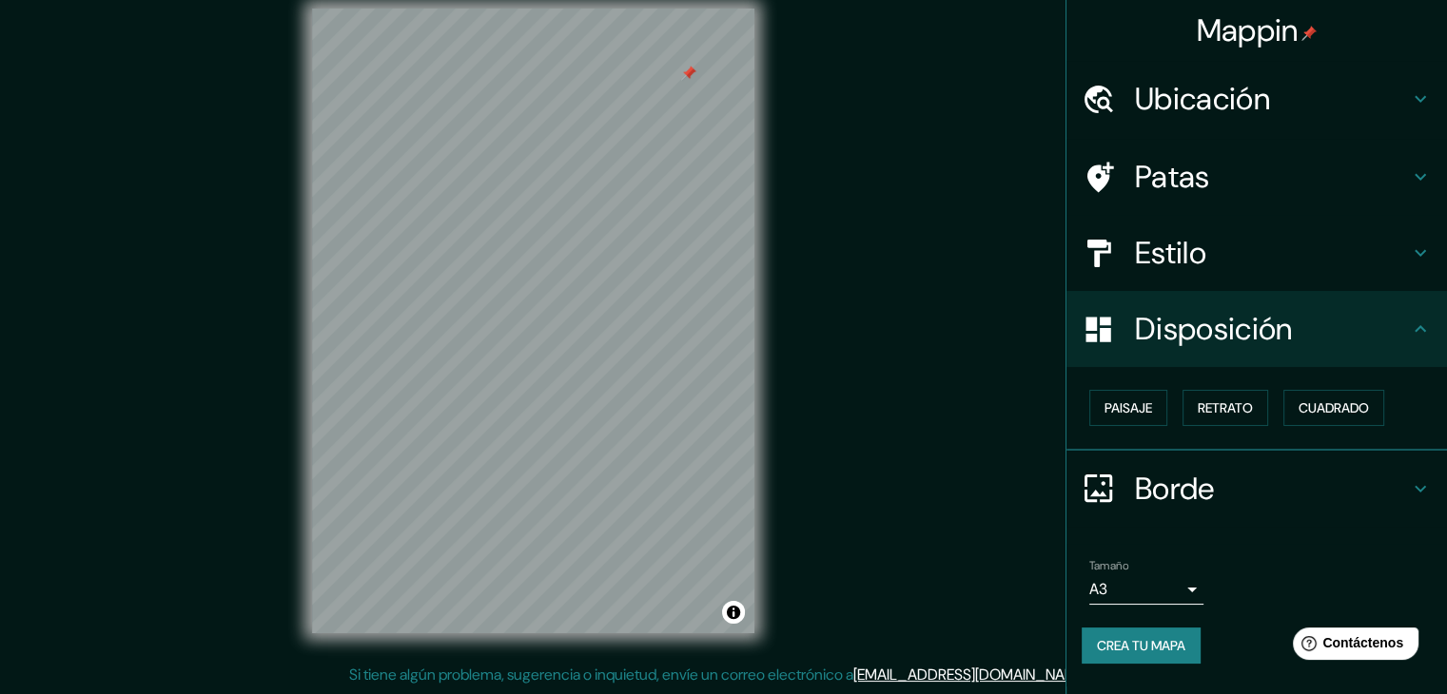
drag, startPoint x: 760, startPoint y: 107, endPoint x: 685, endPoint y: 73, distance: 82.6
click at [685, 73] on div at bounding box center [688, 73] width 15 height 15
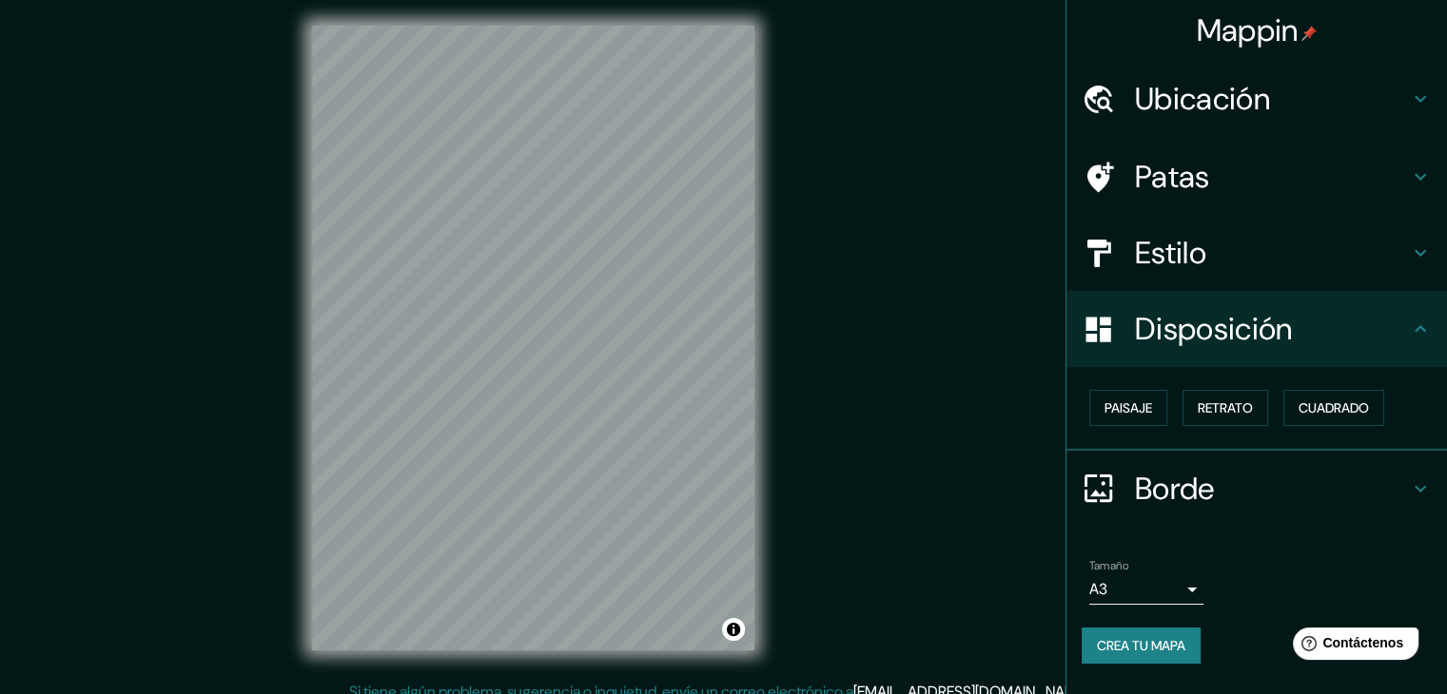
scroll to position [0, 0]
